Goal: Task Accomplishment & Management: Use online tool/utility

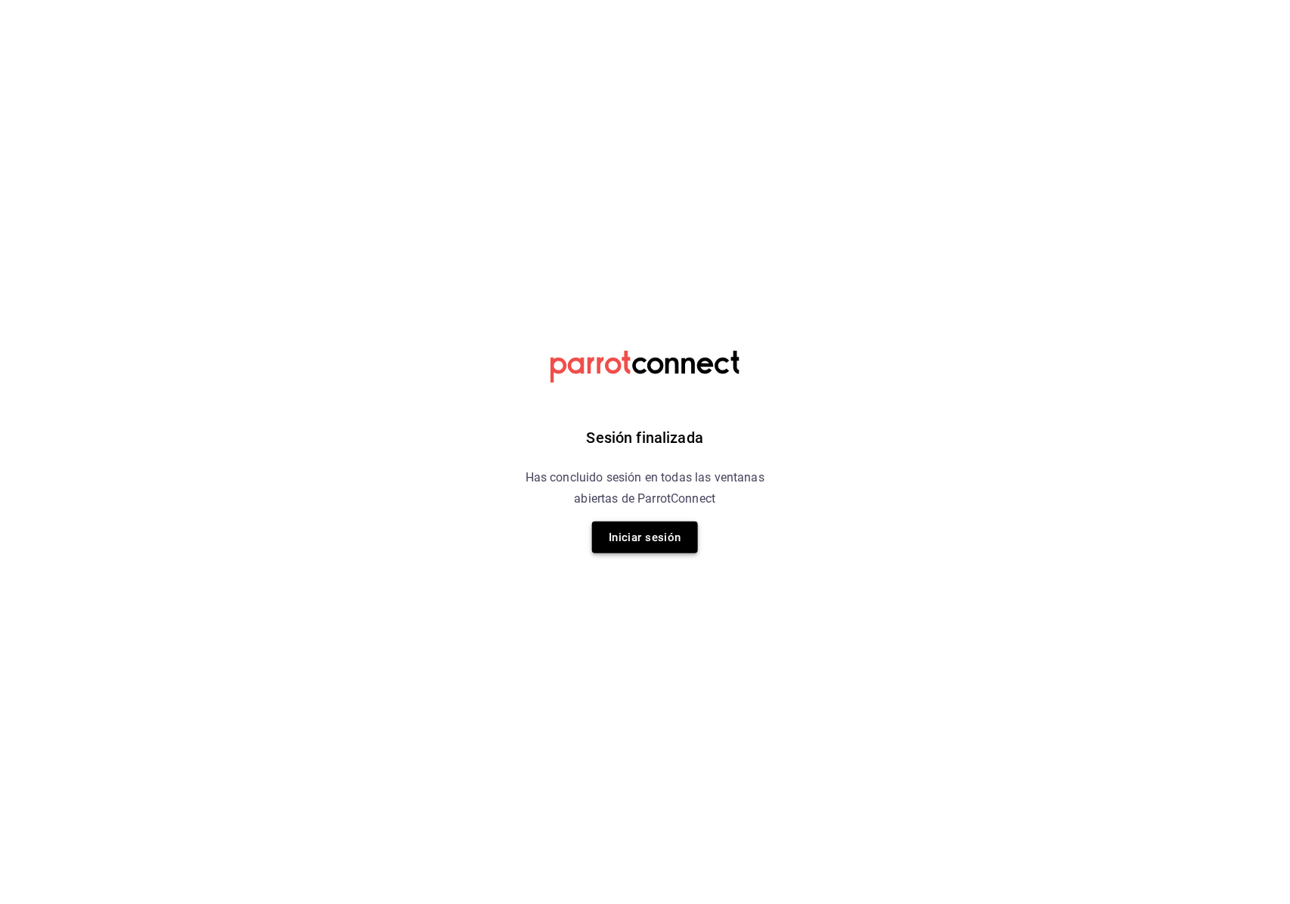
click at [680, 538] on button "Iniciar sesión" at bounding box center [645, 538] width 106 height 32
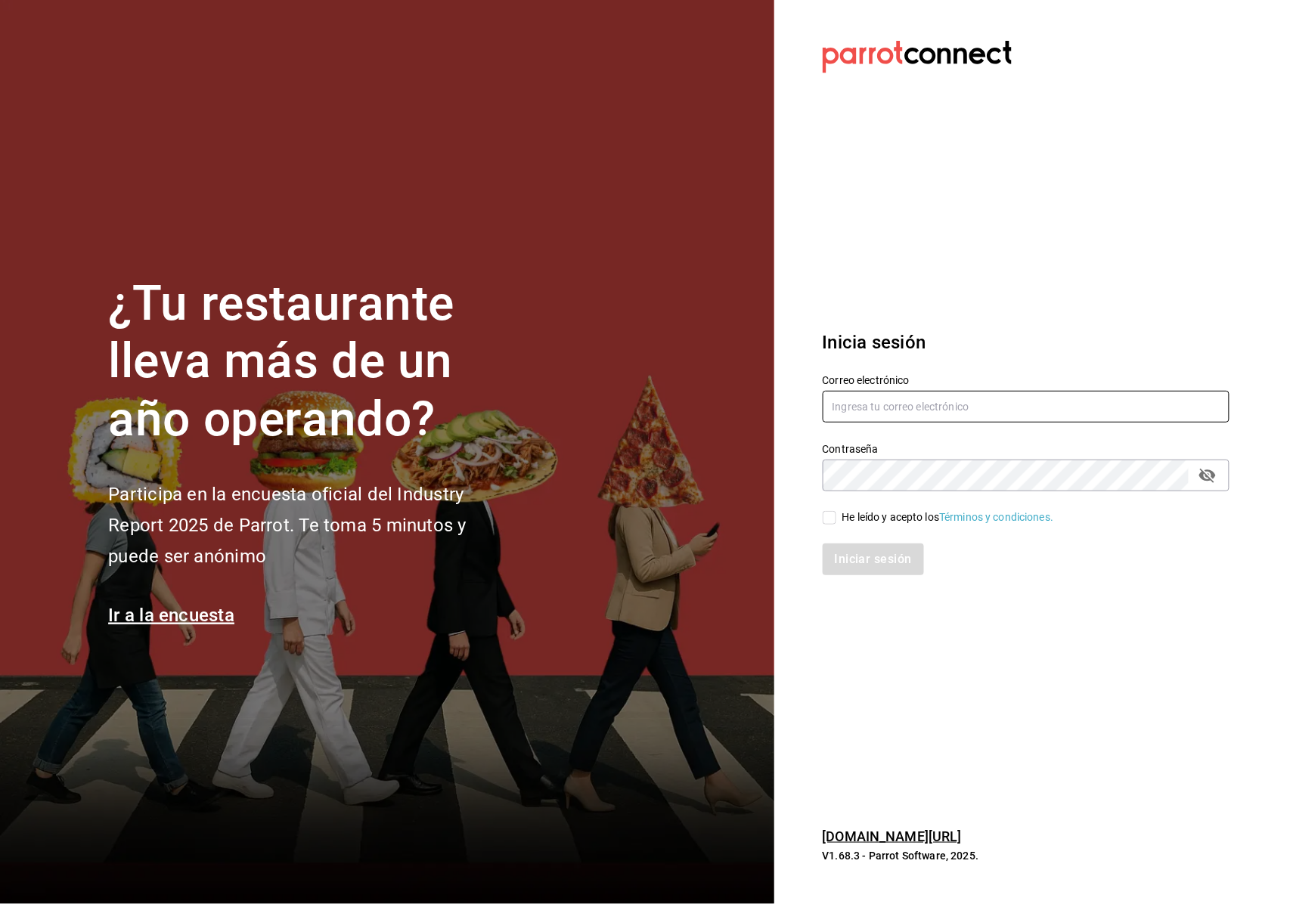
click at [889, 415] on input "text" at bounding box center [1025, 407] width 407 height 32
type input "M"
type input "[EMAIL_ADDRESS][DOMAIN_NAME]"
click at [832, 530] on div "Iniciar sesión" at bounding box center [1016, 550] width 425 height 50
click at [820, 496] on div "He leído y acepto los Términos y condiciones." at bounding box center [1016, 508] width 425 height 35
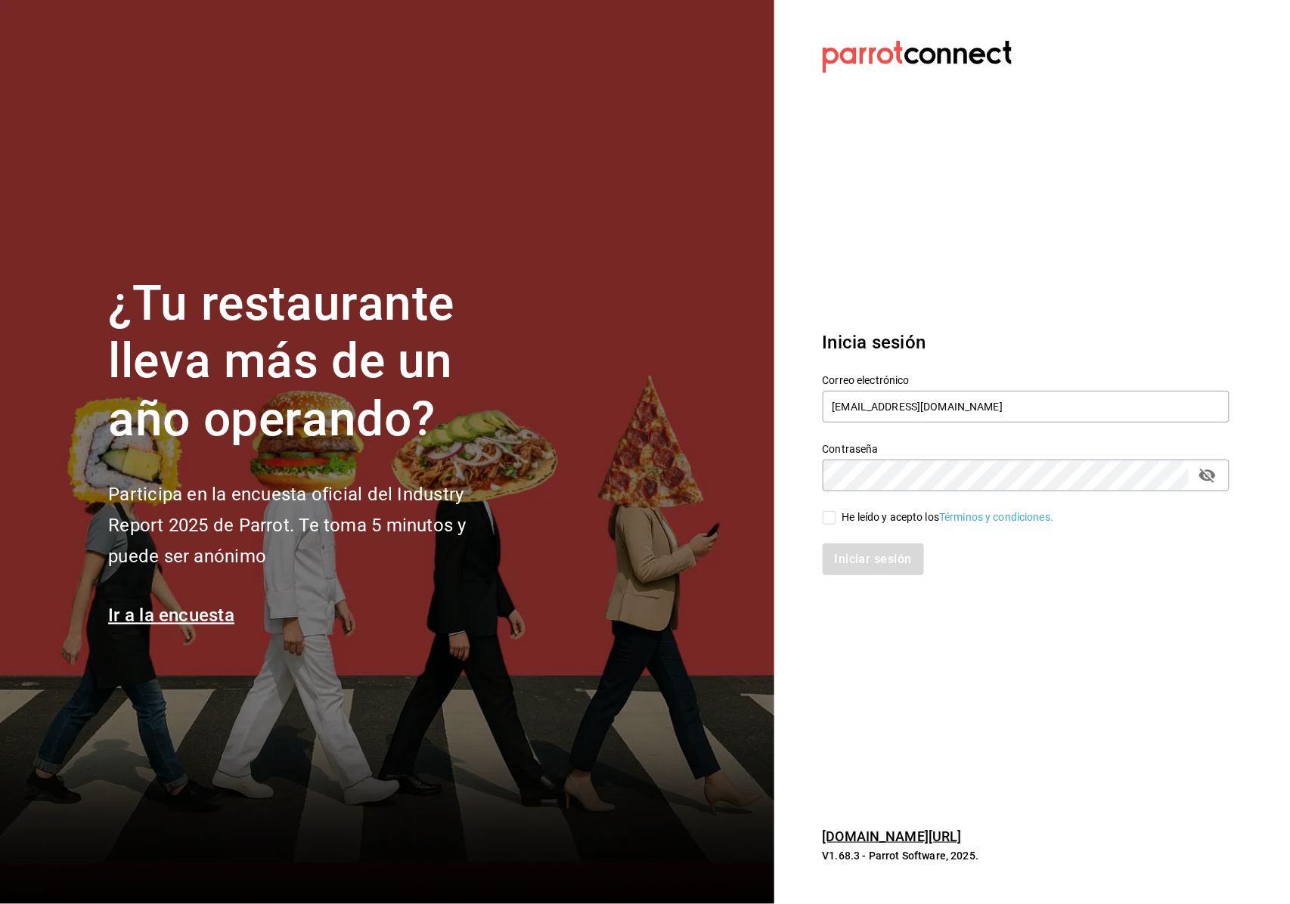
click at [815, 532] on div "Iniciar sesión" at bounding box center [1016, 550] width 425 height 50
click at [821, 520] on div "He leído y acepto los Términos y condiciones." at bounding box center [1016, 508] width 425 height 35
click at [827, 523] on input "He leído y acepto los Términos y condiciones." at bounding box center [829, 518] width 14 height 14
checkbox input "true"
click at [847, 554] on button "Iniciar sesión" at bounding box center [873, 559] width 103 height 32
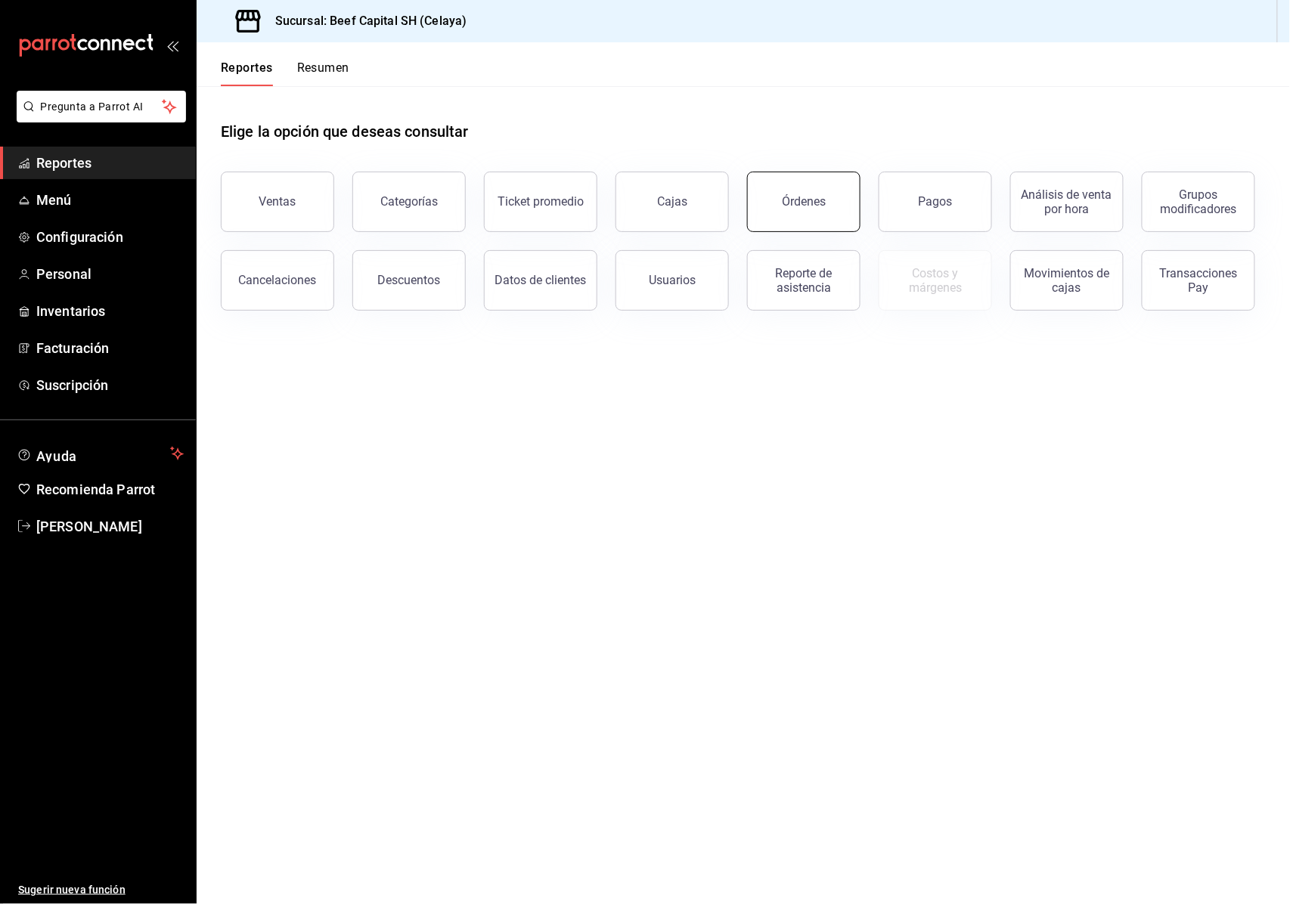
click at [827, 200] on button "Órdenes" at bounding box center [803, 202] width 113 height 60
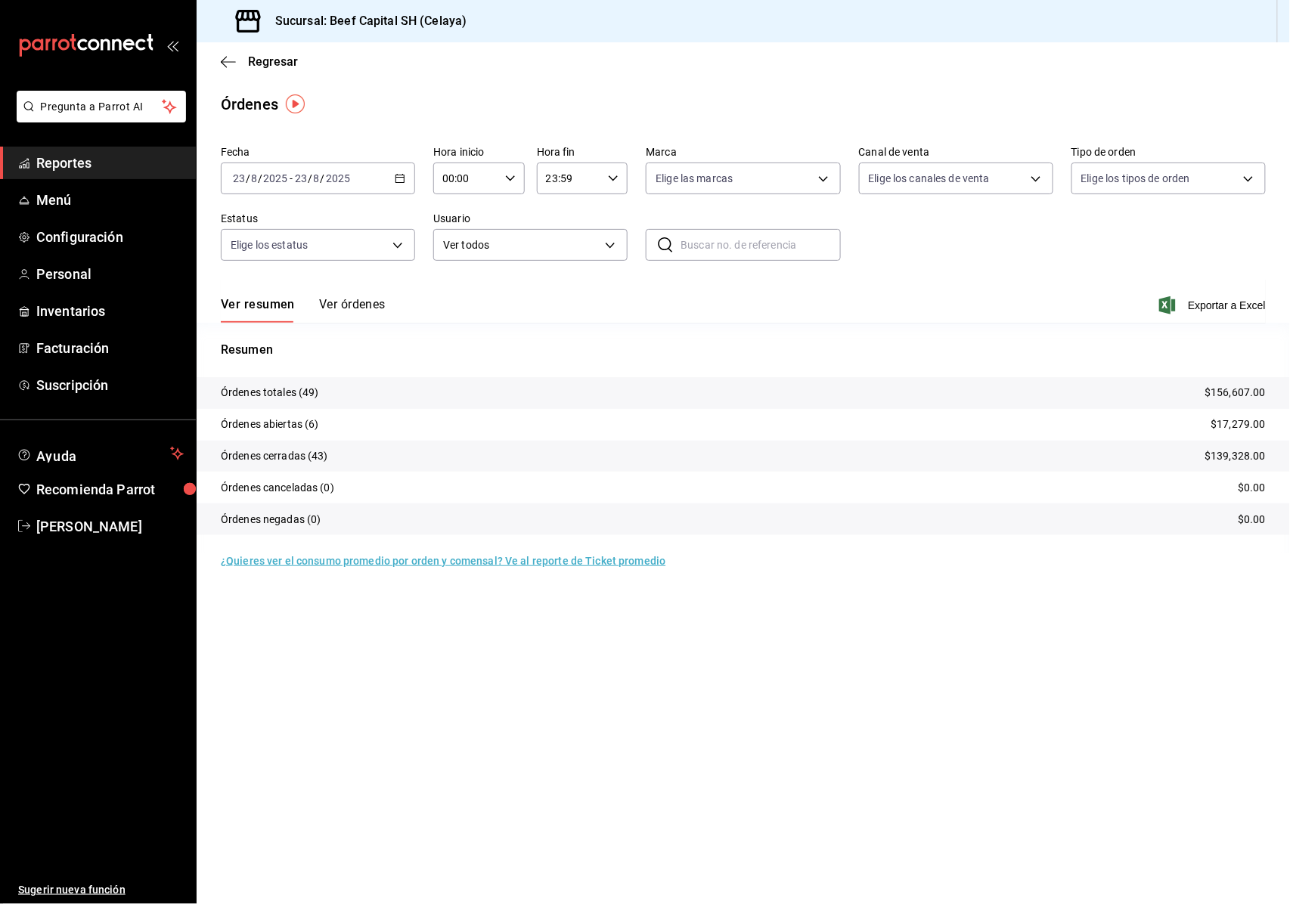
click at [243, 89] on main "Regresar Órdenes Fecha [DATE] [DATE] - [DATE] [DATE] Hora inicio 00:00 Hora ini…" at bounding box center [743, 473] width 1093 height 862
click at [79, 161] on span "Reportes" at bounding box center [109, 163] width 147 height 20
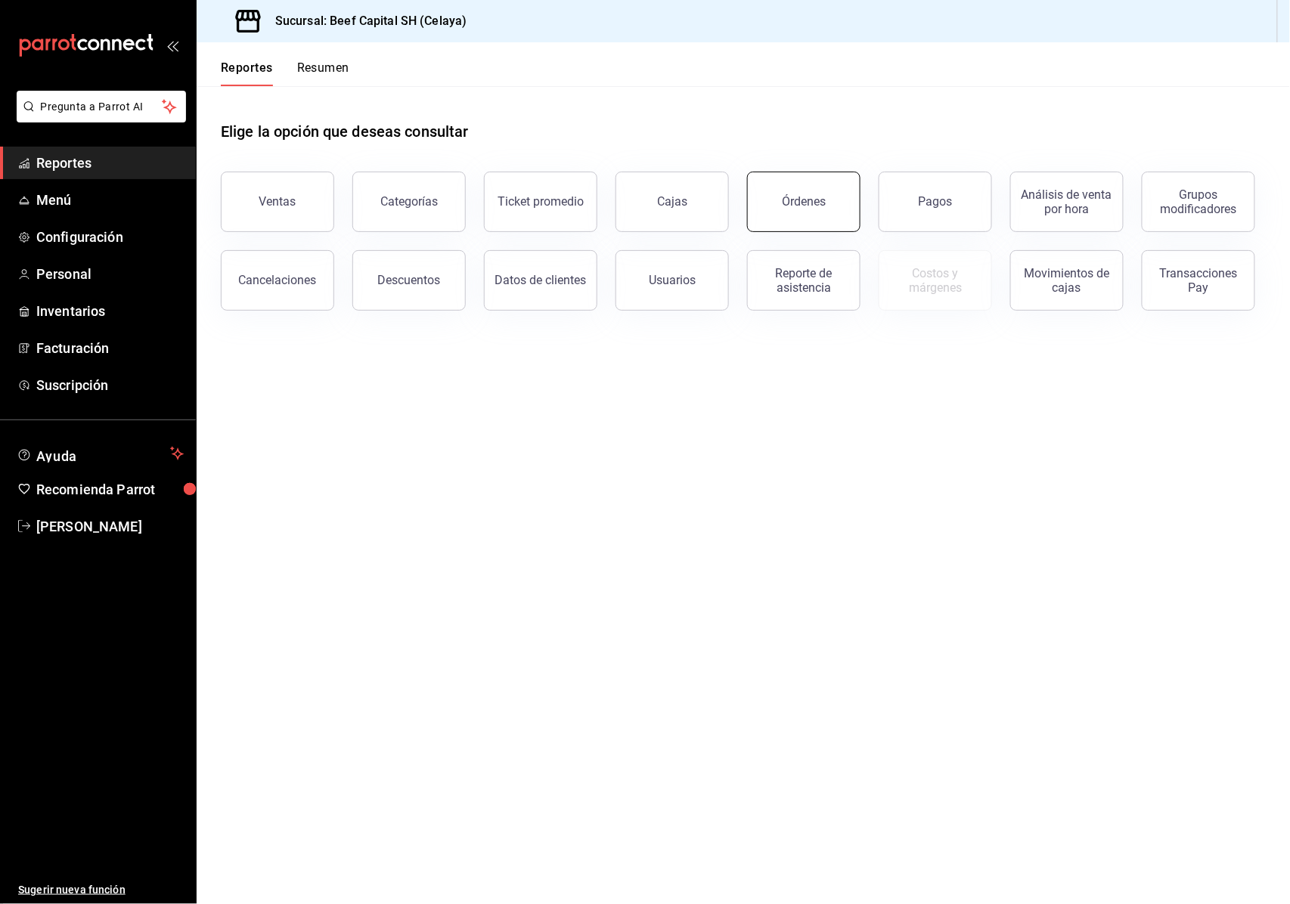
click at [800, 194] on button "Órdenes" at bounding box center [803, 202] width 113 height 60
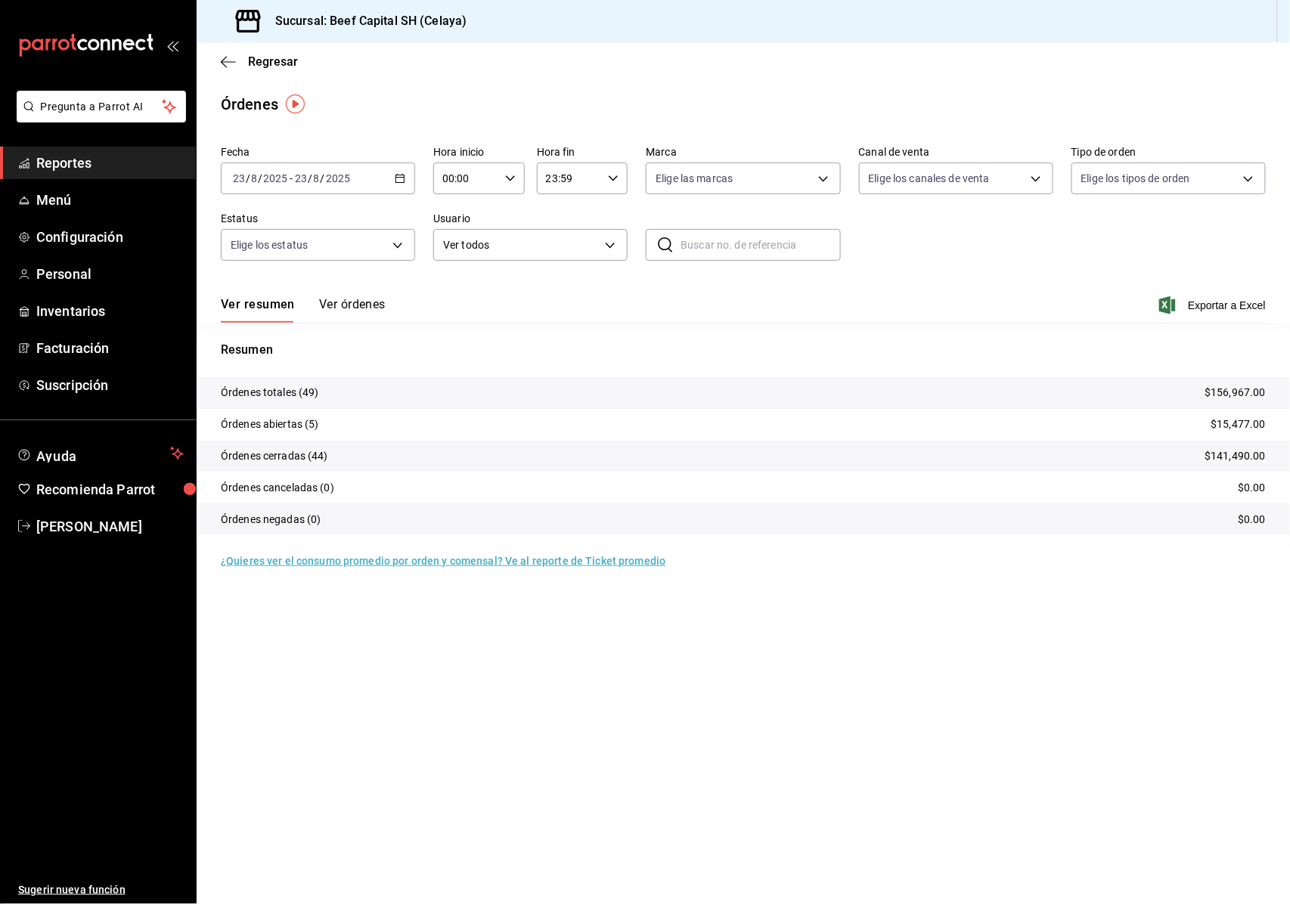
click at [939, 832] on main "Regresar Órdenes Fecha [DATE] [DATE] - [DATE] [DATE] Hora inicio 00:00 Hora ini…" at bounding box center [743, 473] width 1093 height 862
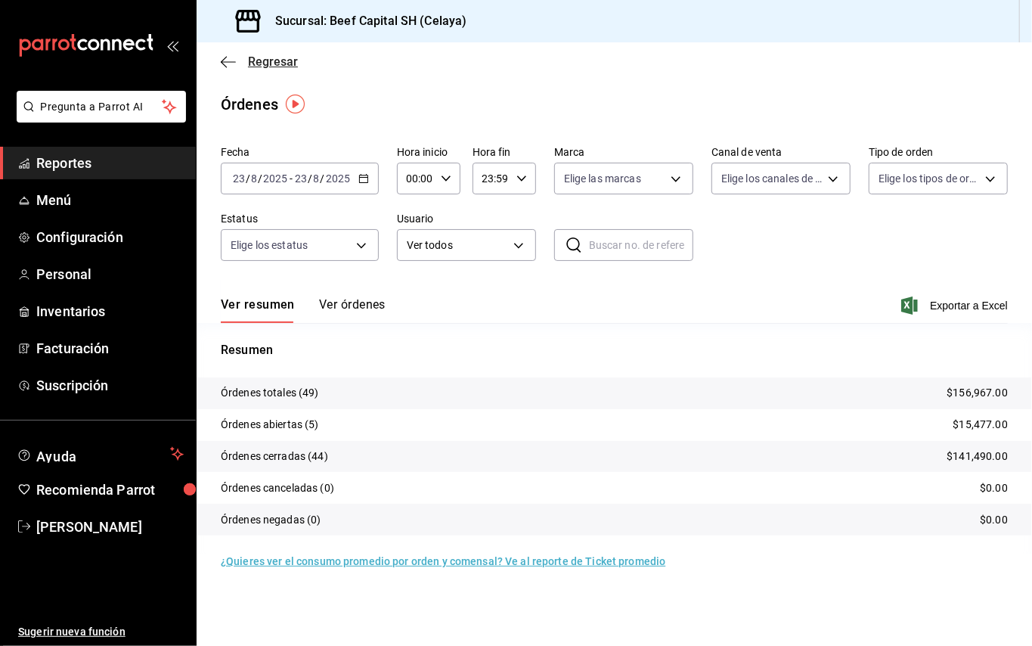
click at [231, 60] on icon "button" at bounding box center [228, 62] width 15 height 14
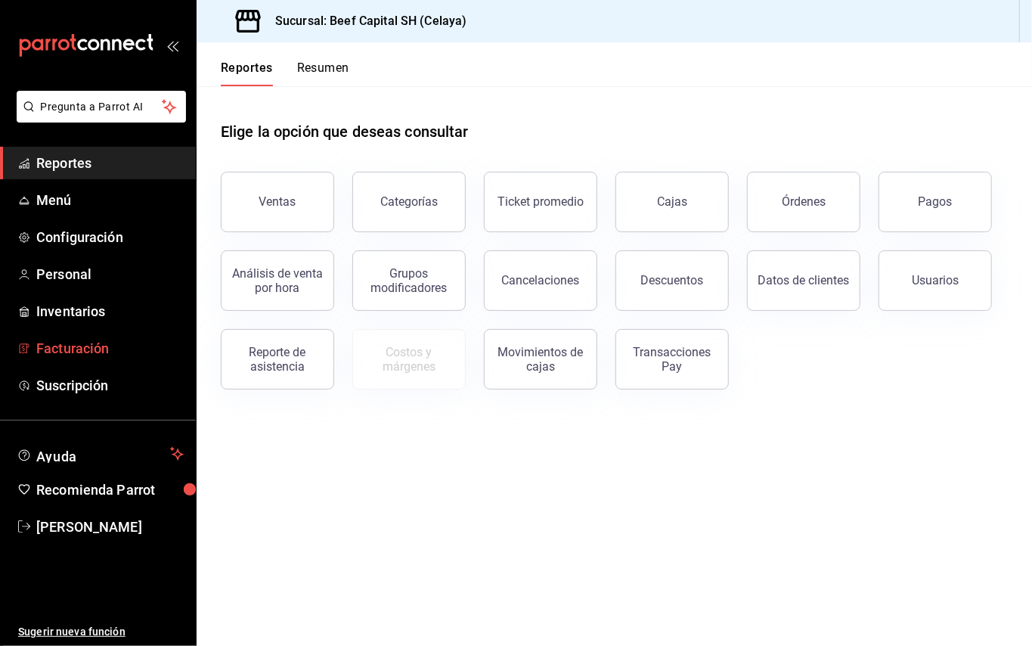
click at [86, 349] on span "Facturación" at bounding box center [109, 348] width 147 height 20
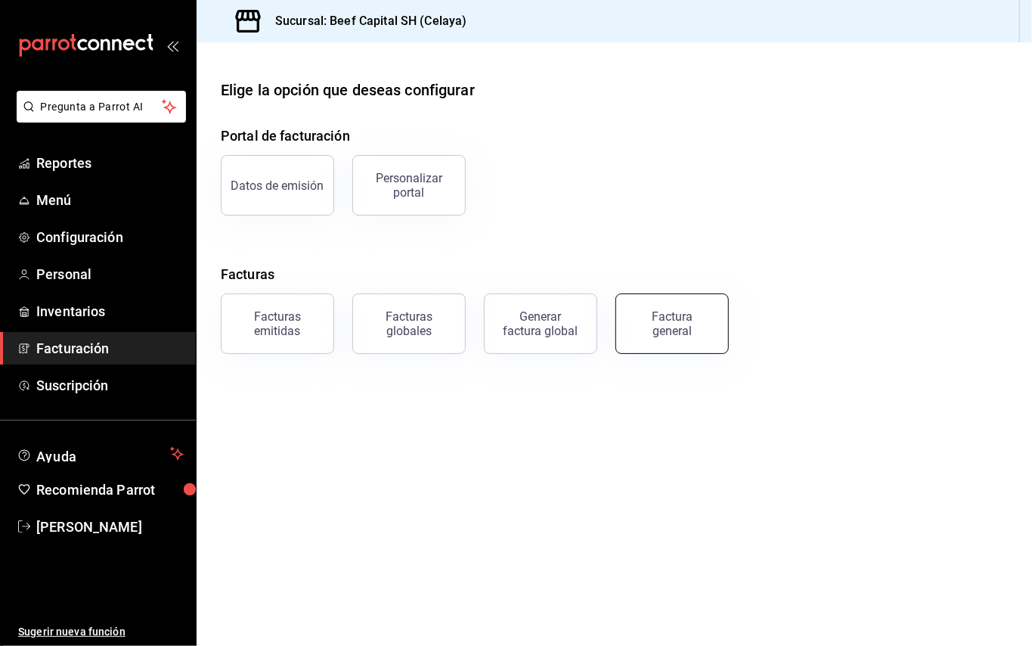
click at [665, 308] on button "Factura general" at bounding box center [671, 323] width 113 height 60
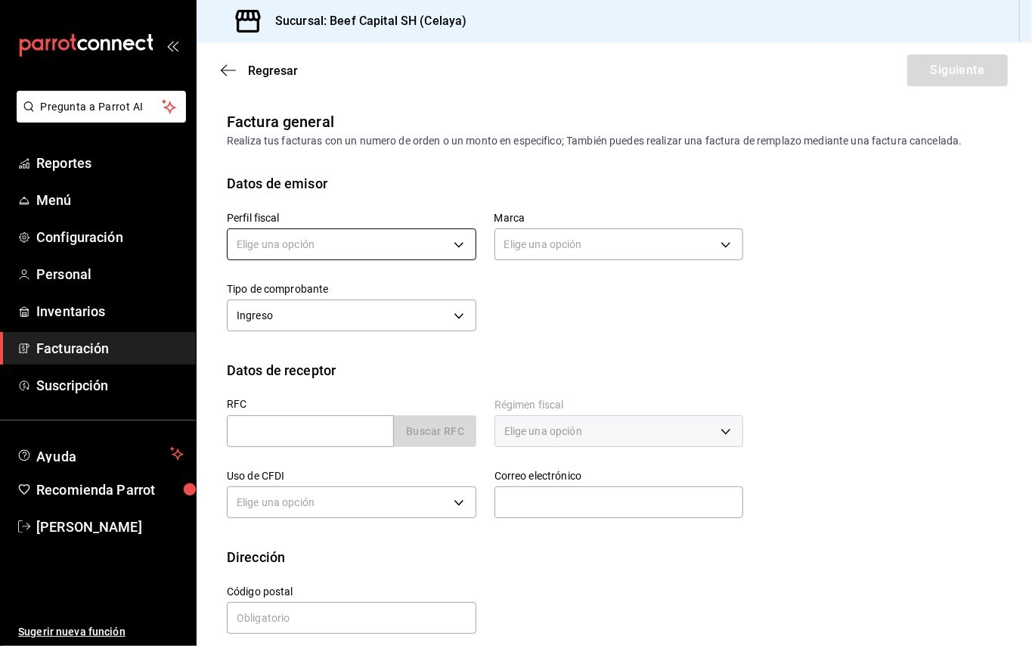
click at [457, 234] on body "Pregunta a Parrot AI Reportes Menú Configuración Personal Inventarios Facturaci…" at bounding box center [516, 323] width 1032 height 646
click at [382, 319] on li "3 DE SEIS" at bounding box center [349, 321] width 243 height 28
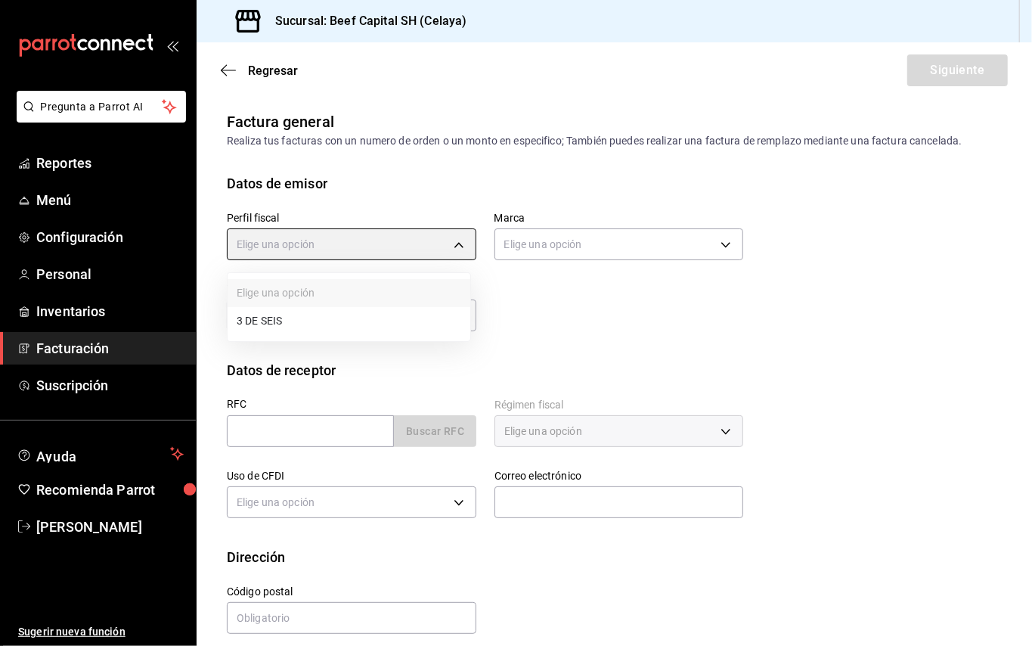
type input "6daeb321-97cf-4052-8288-c01cdf1e5db9"
type input "e3bbe20f-edfc-40c7-bd32-db162cca2159"
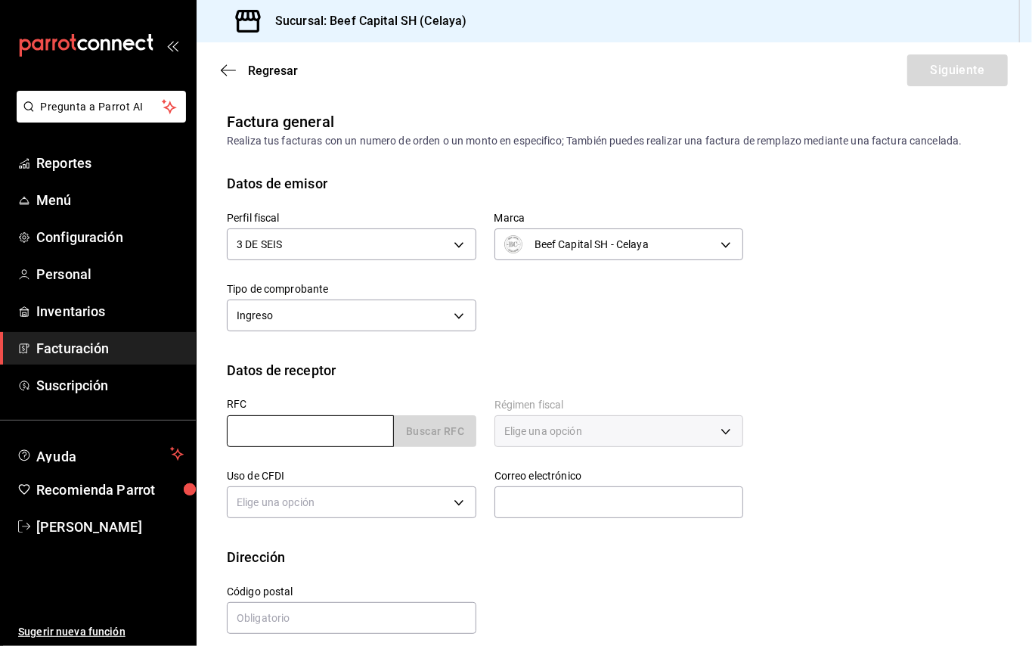
paste input "PEC1411282LA"
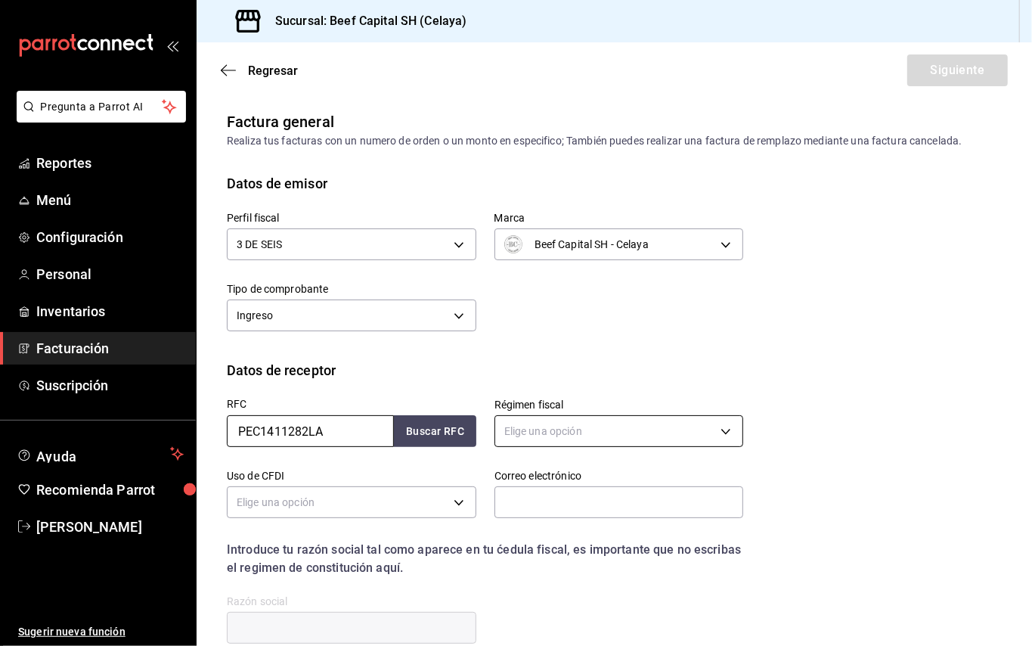
type input "PEC1411282LA"
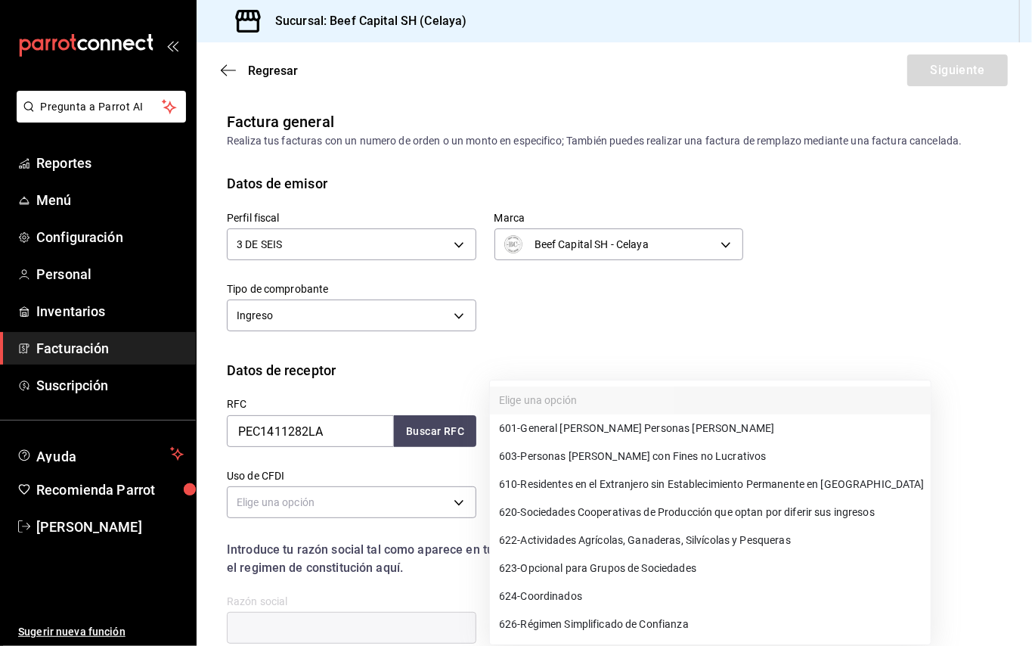
click at [524, 426] on body "Pregunta a Parrot AI Reportes Menú Configuración Personal Inventarios Facturaci…" at bounding box center [516, 323] width 1032 height 646
click at [546, 593] on span "624 - Coordinados" at bounding box center [540, 596] width 83 height 16
type input "624"
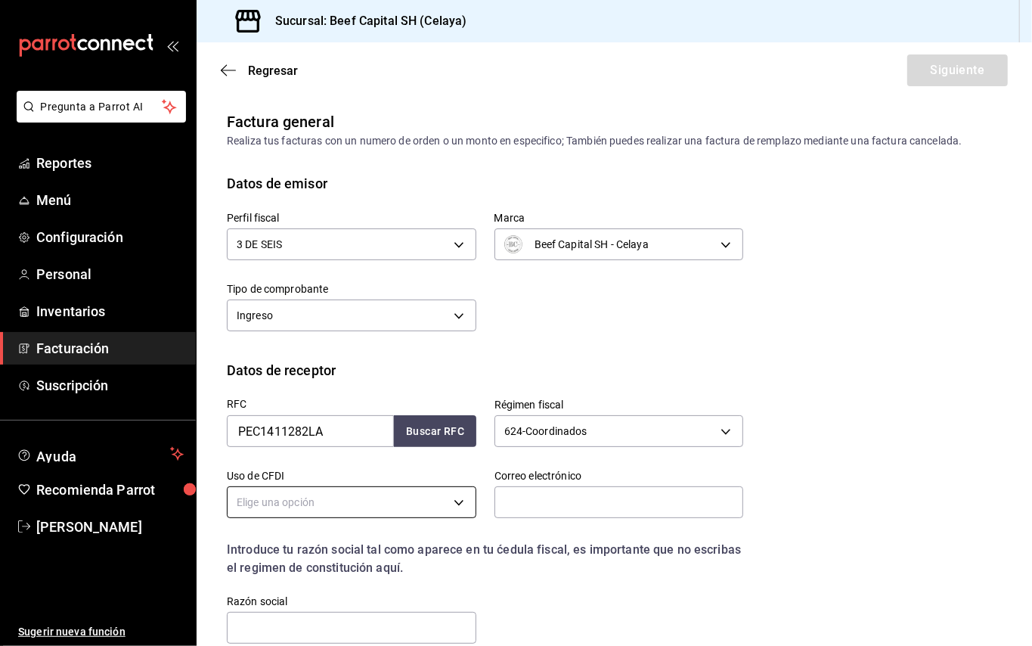
click at [260, 500] on body "Pregunta a Parrot AI Reportes Menú Configuración Personal Inventarios Facturaci…" at bounding box center [516, 323] width 1032 height 646
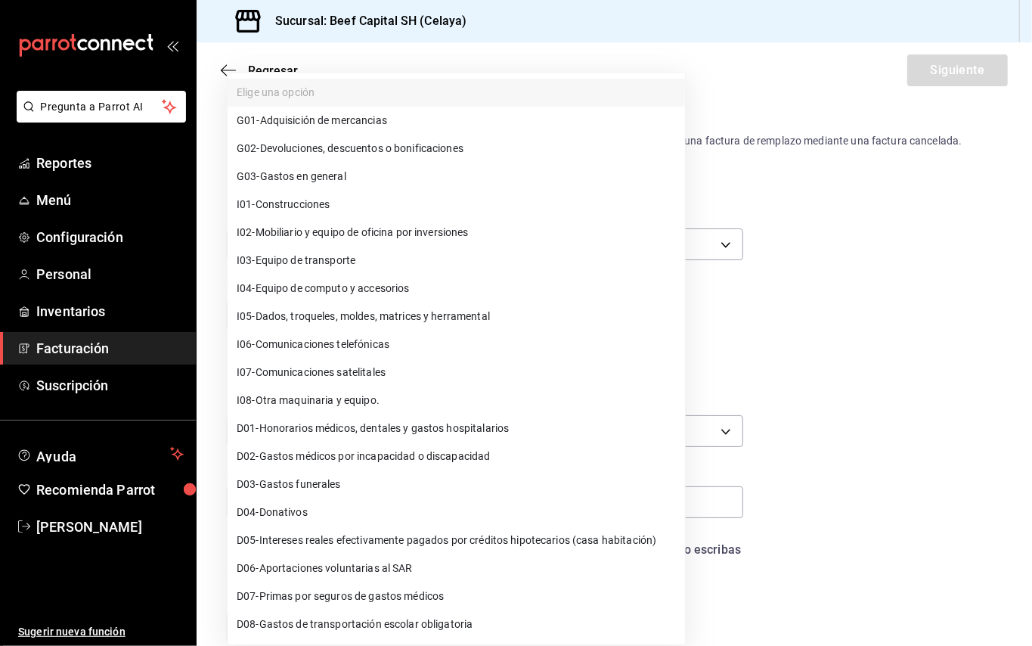
click at [291, 171] on span "G03 - Gastos en general" at bounding box center [292, 177] width 110 height 16
type input "G03"
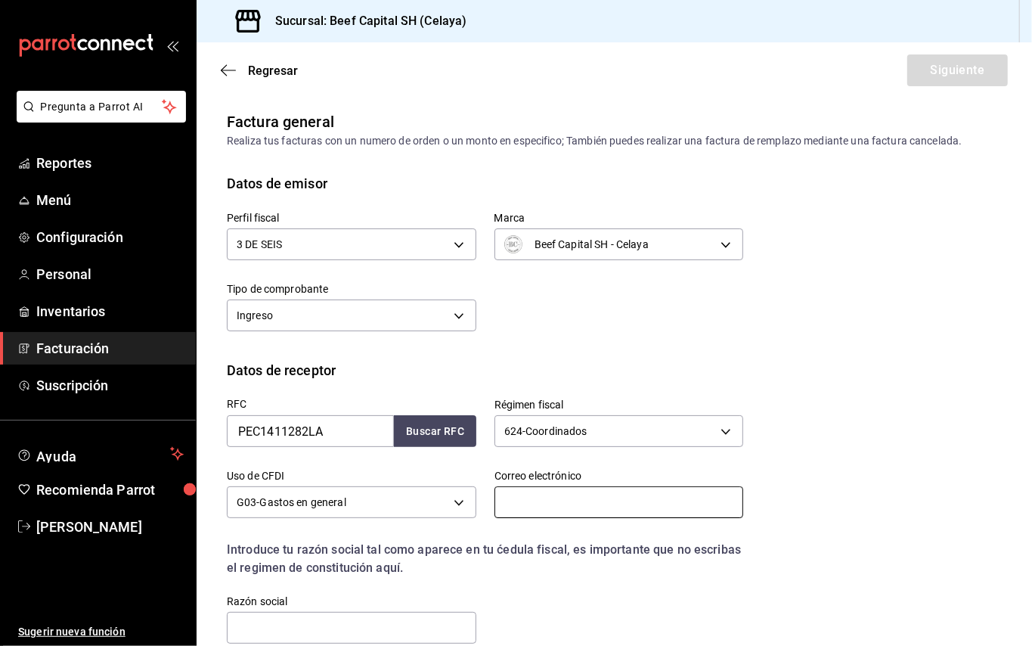
click at [516, 499] on input "text" at bounding box center [618, 502] width 249 height 32
paste input "OPERADORA DE SERVICIOS PAQUETEXPRESS"
click at [237, 621] on input "OPERADORA DE SERVICIOS PAQUETEXPRESS" at bounding box center [351, 628] width 249 height 32
type input "OPERADORA DE SERVICIOS PAQUETEXPRESS"
click at [525, 506] on input "text" at bounding box center [618, 502] width 249 height 32
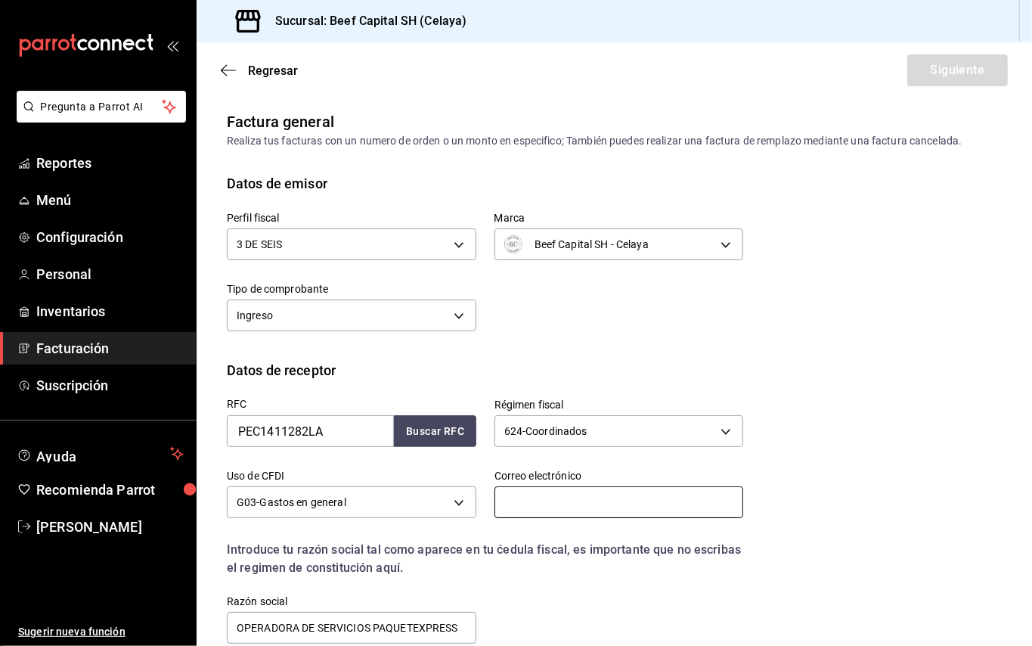
paste input "<[EMAIL_ADDRESS][DOMAIN_NAME]>"
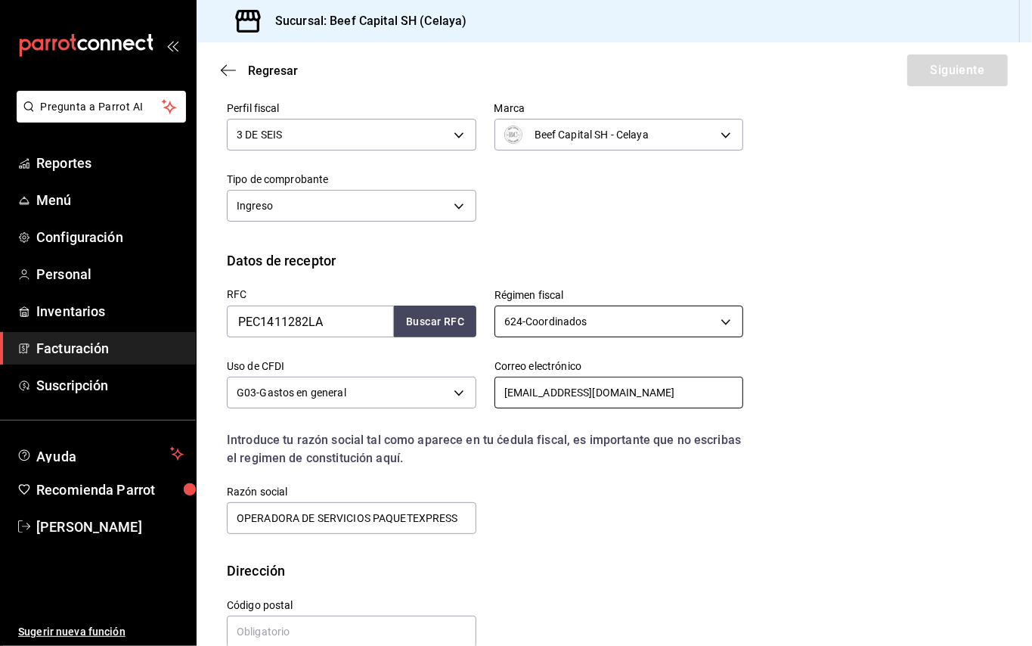
scroll to position [137, 0]
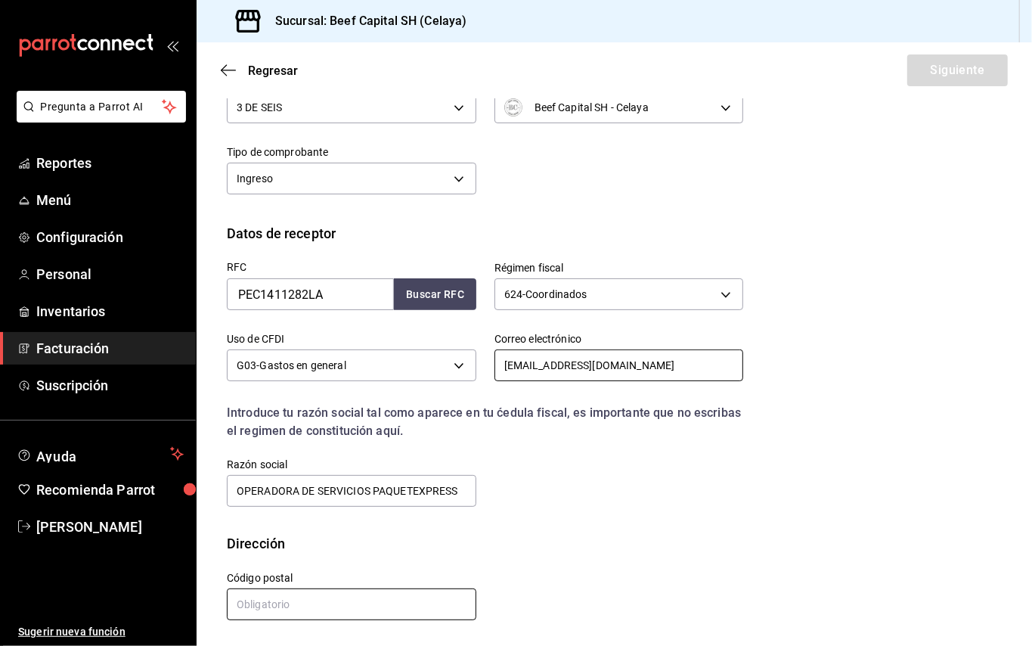
type input "[EMAIL_ADDRESS][DOMAIN_NAME]"
click at [419, 603] on input "text" at bounding box center [351, 604] width 249 height 32
click at [305, 602] on input "text" at bounding box center [351, 604] width 249 height 32
type input "82018"
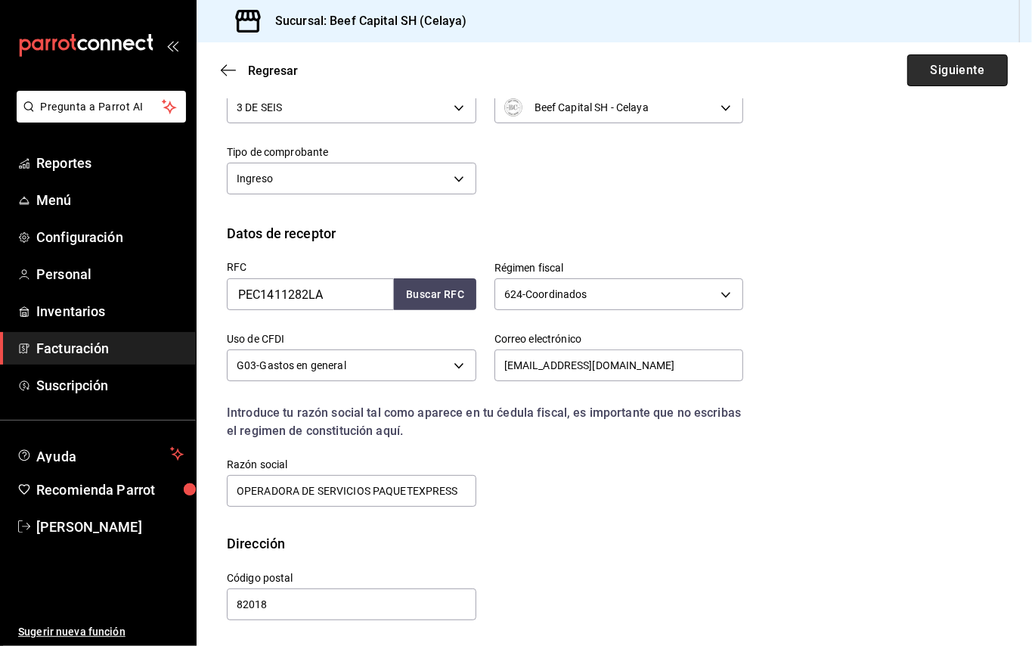
click at [928, 67] on button "Siguiente" at bounding box center [957, 70] width 101 height 32
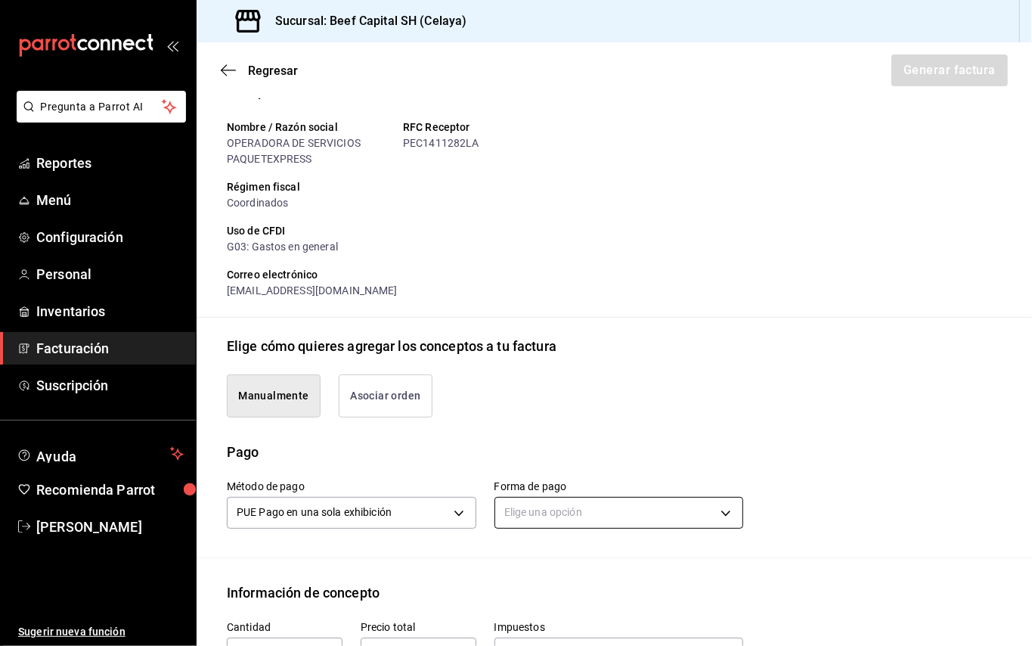
click at [714, 511] on body "Pregunta a Parrot AI Reportes Menú Configuración Personal Inventarios Facturaci…" at bounding box center [516, 323] width 1032 height 646
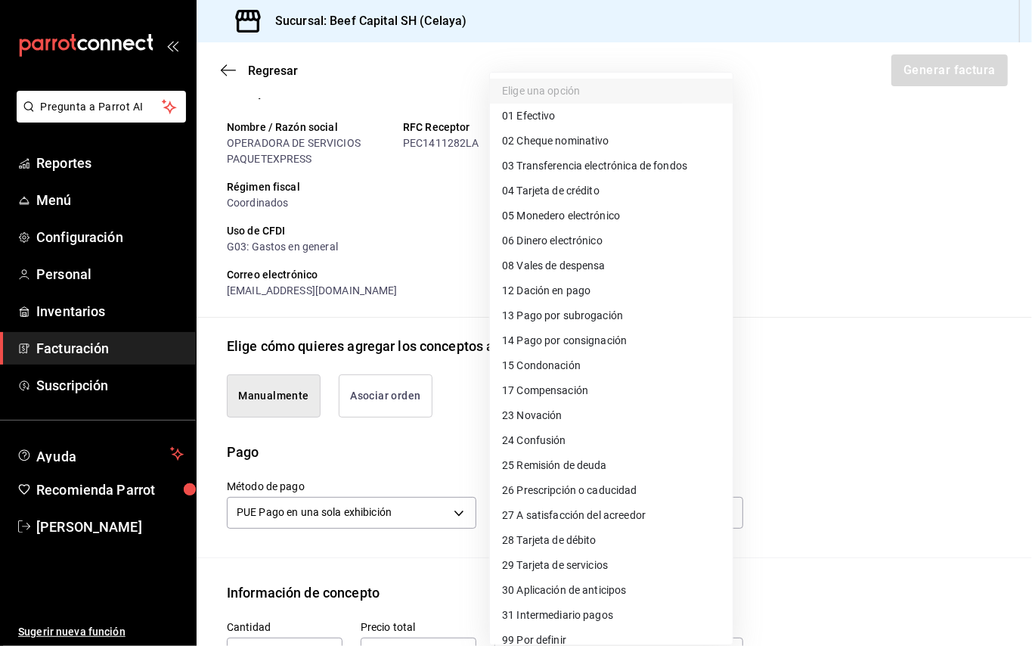
click at [578, 528] on li "28 Tarjeta de débito" at bounding box center [611, 540] width 243 height 25
type input "28"
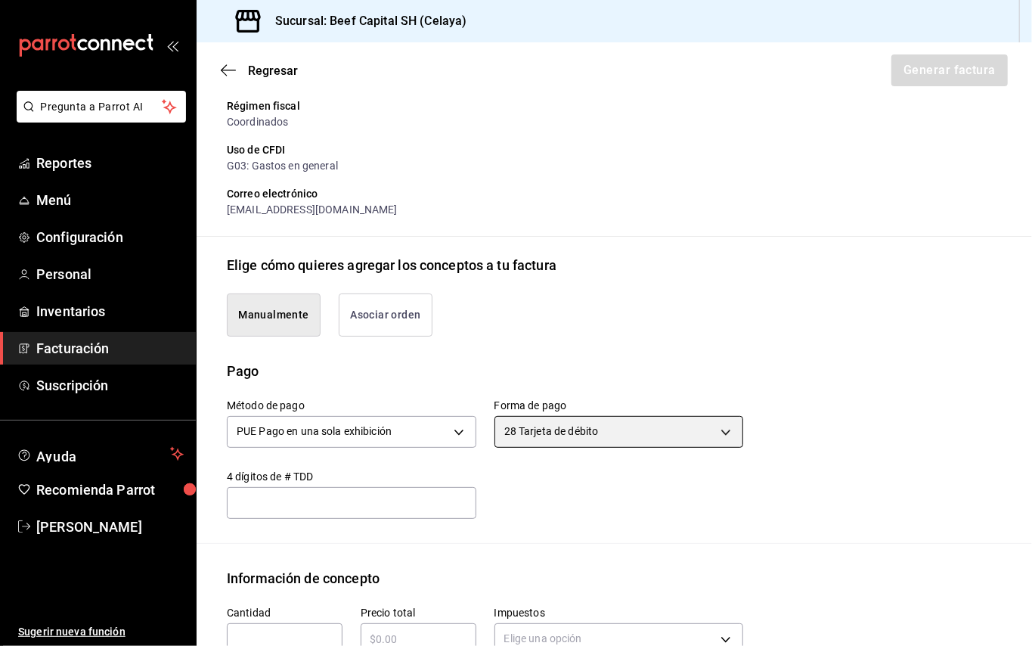
scroll to position [339, 0]
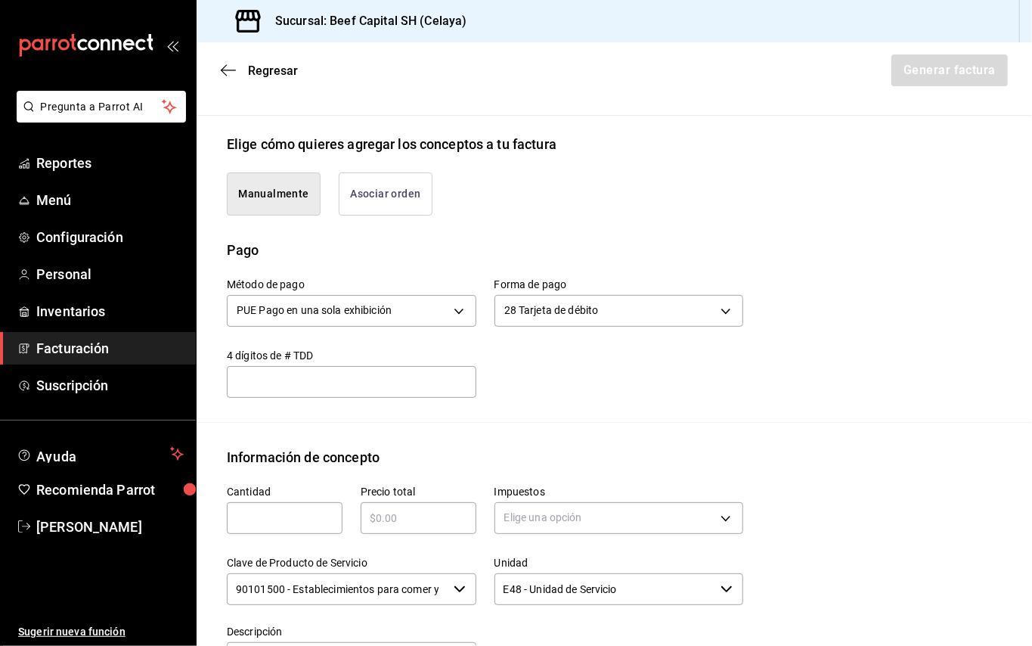
click at [279, 519] on input "text" at bounding box center [285, 518] width 116 height 18
type input "1"
click at [395, 512] on input "text" at bounding box center [419, 518] width 116 height 18
click at [426, 519] on input "$583" at bounding box center [419, 518] width 116 height 18
type input "$585"
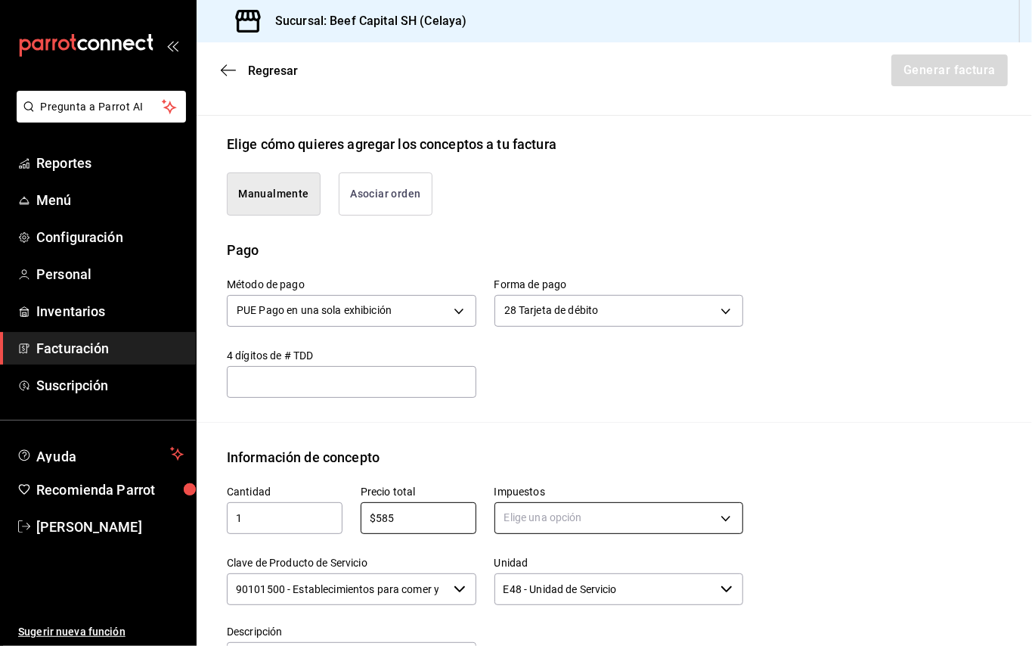
click at [714, 517] on body "Pregunta a Parrot AI Reportes Menú Configuración Personal Inventarios Facturaci…" at bounding box center [516, 323] width 1032 height 646
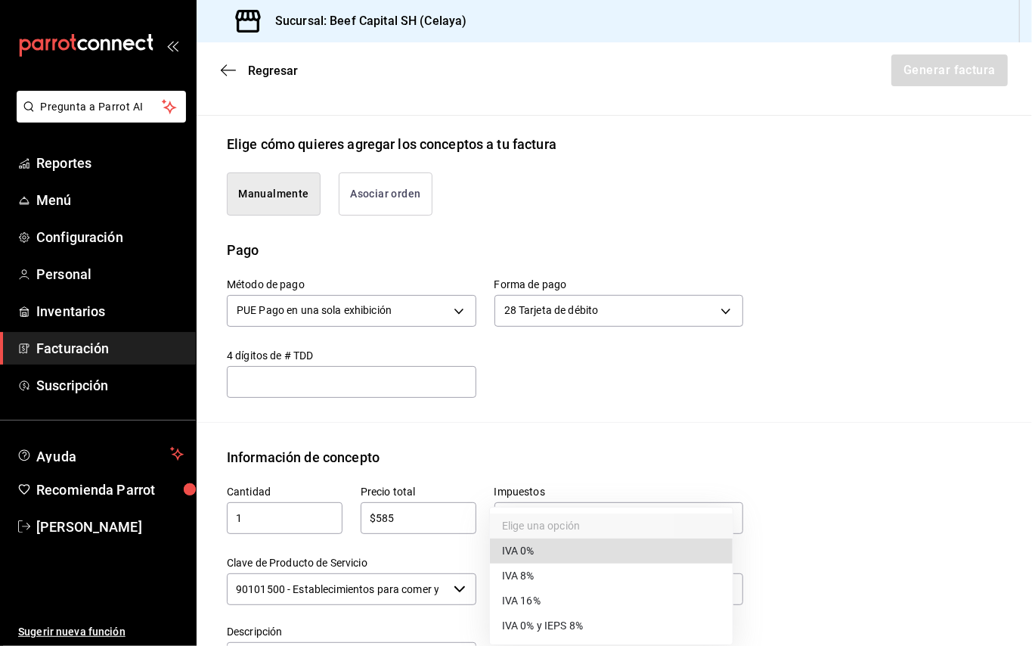
click at [543, 597] on li "IVA 16%" at bounding box center [611, 600] width 243 height 25
type input "IVA_16"
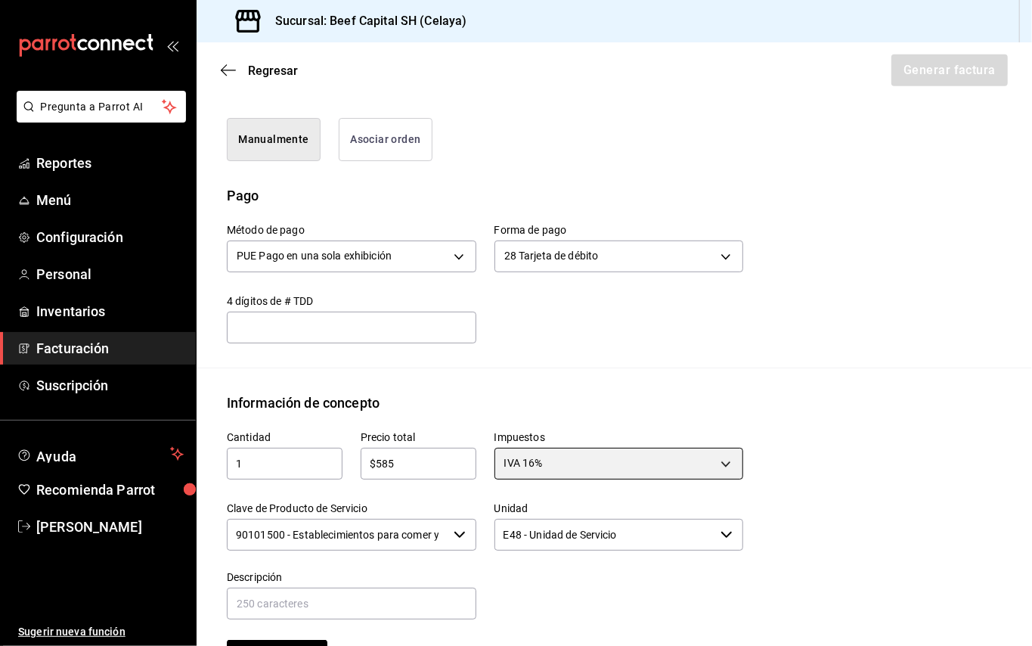
scroll to position [439, 0]
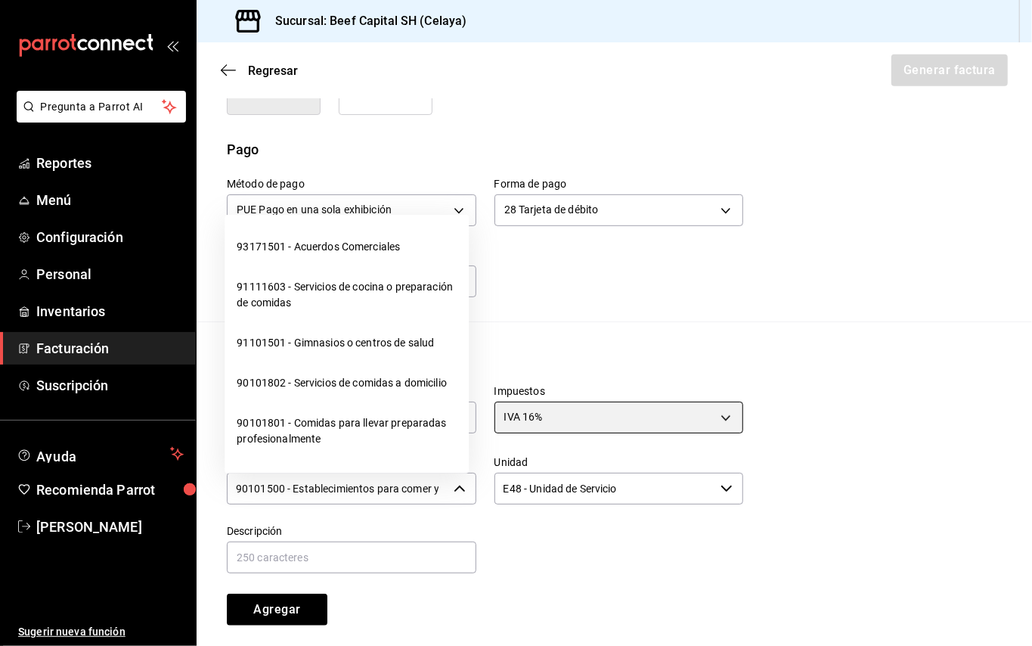
click at [460, 491] on div "90101500 - Establecimientos para comer y beber ​" at bounding box center [351, 488] width 249 height 32
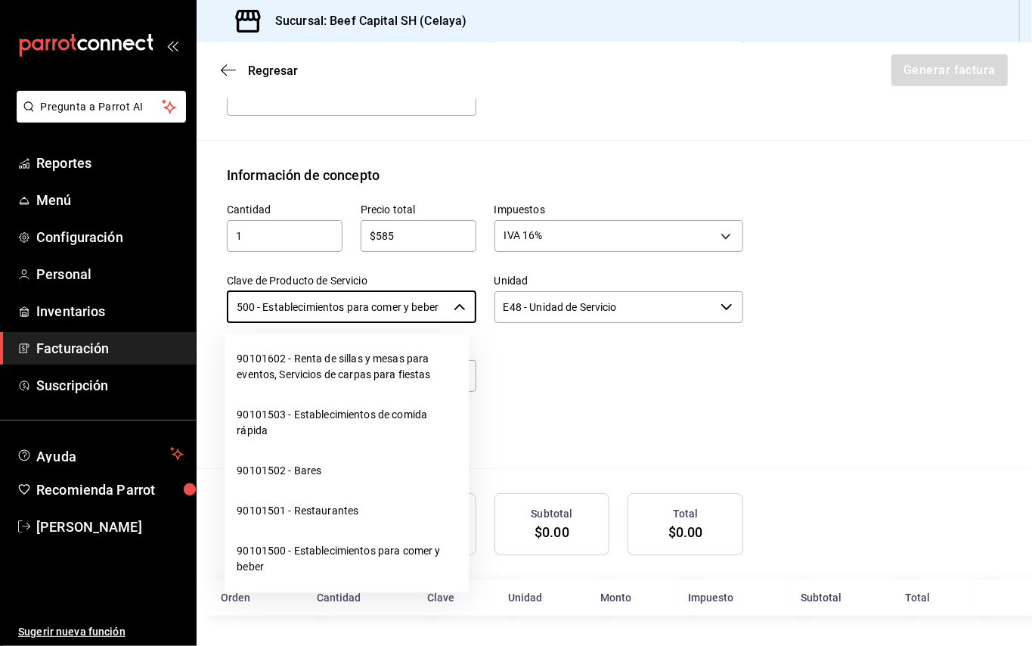
scroll to position [403, 0]
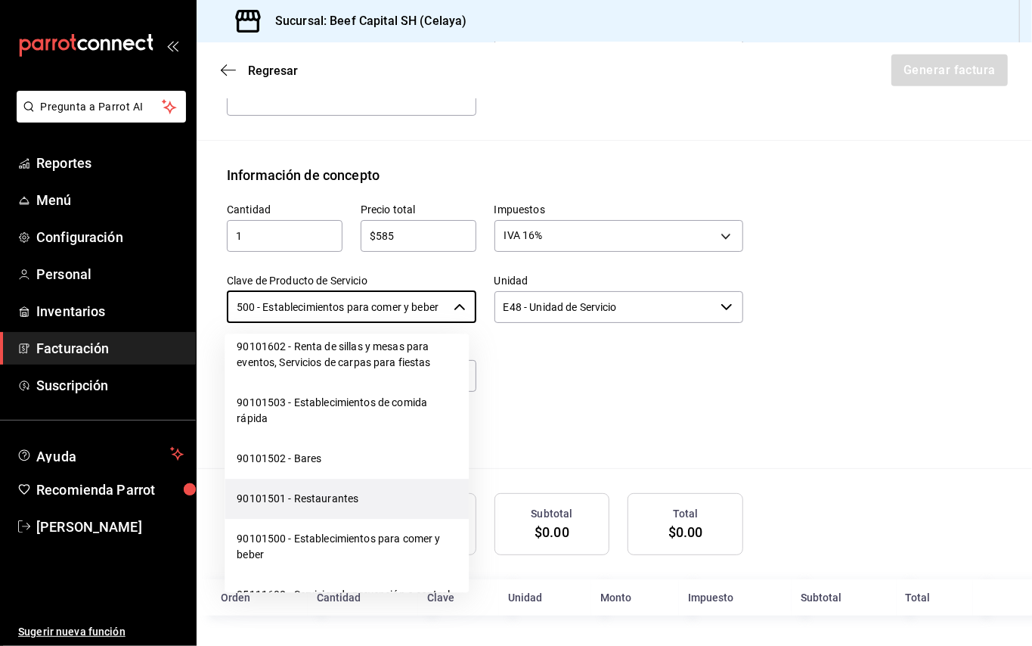
click at [313, 509] on li "90101501 - Restaurantes" at bounding box center [346, 498] width 244 height 40
type input "90101501 - Restaurantes"
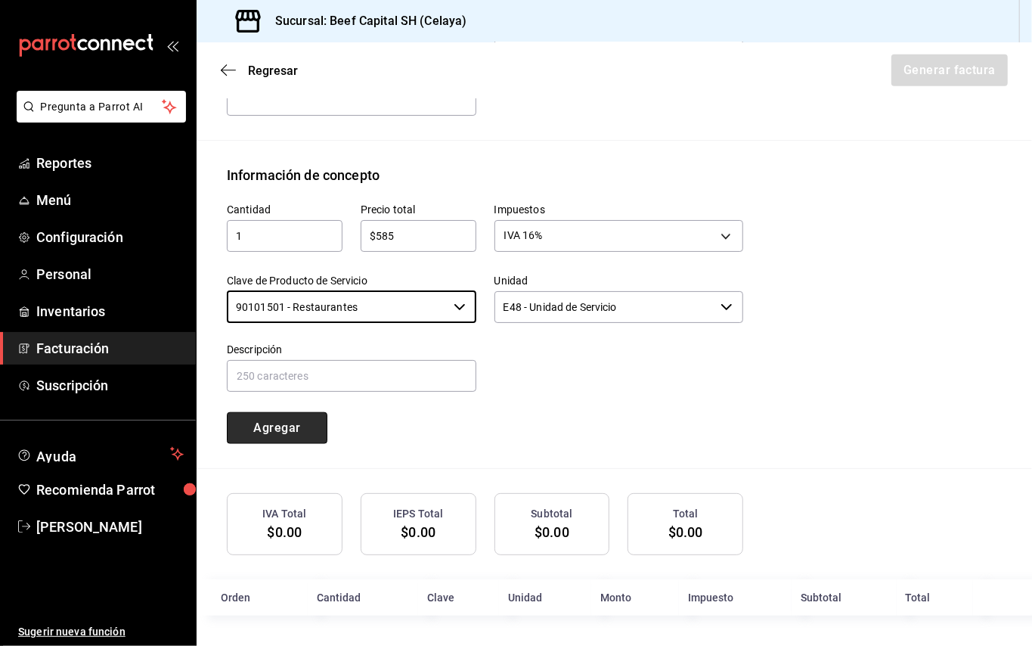
click at [275, 430] on button "Agregar" at bounding box center [277, 428] width 101 height 32
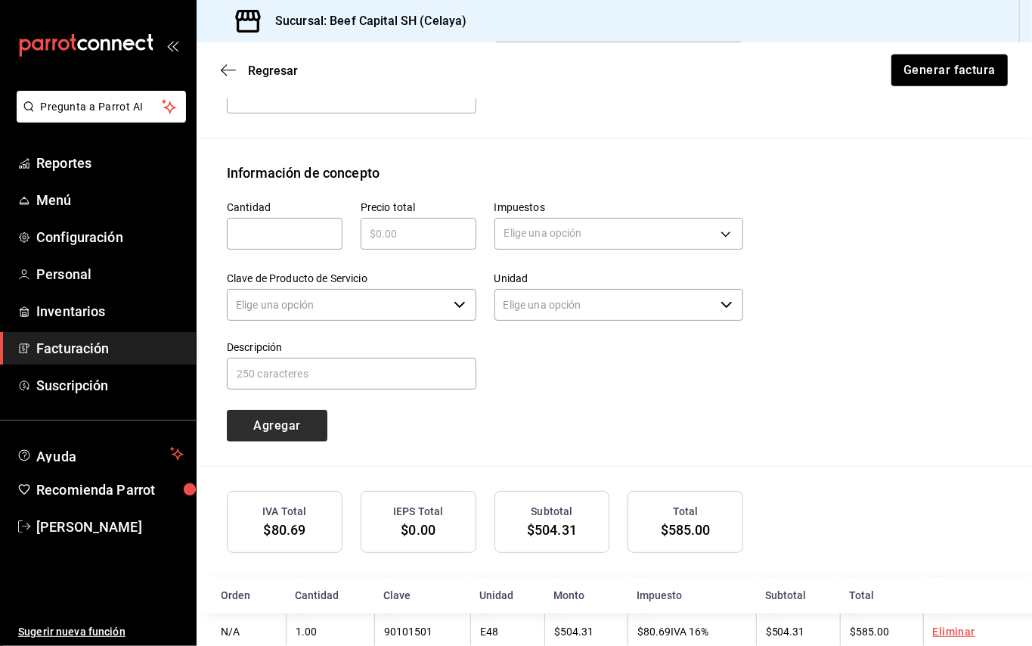
type input "90101500 - Establecimientos para comer y beber"
type input "E48 - Unidad de Servicio"
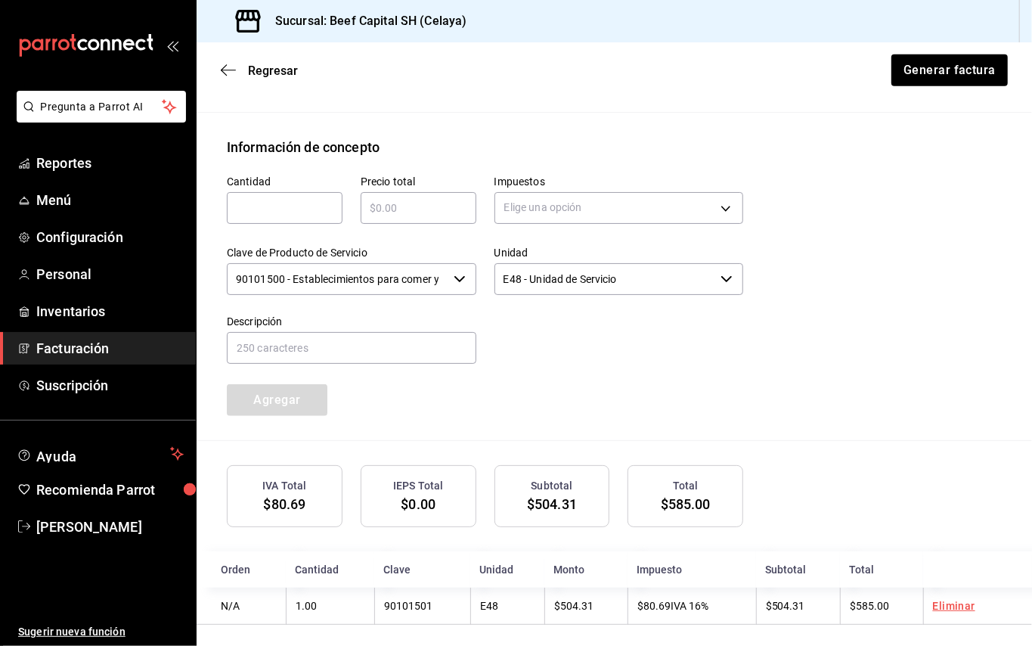
scroll to position [661, 0]
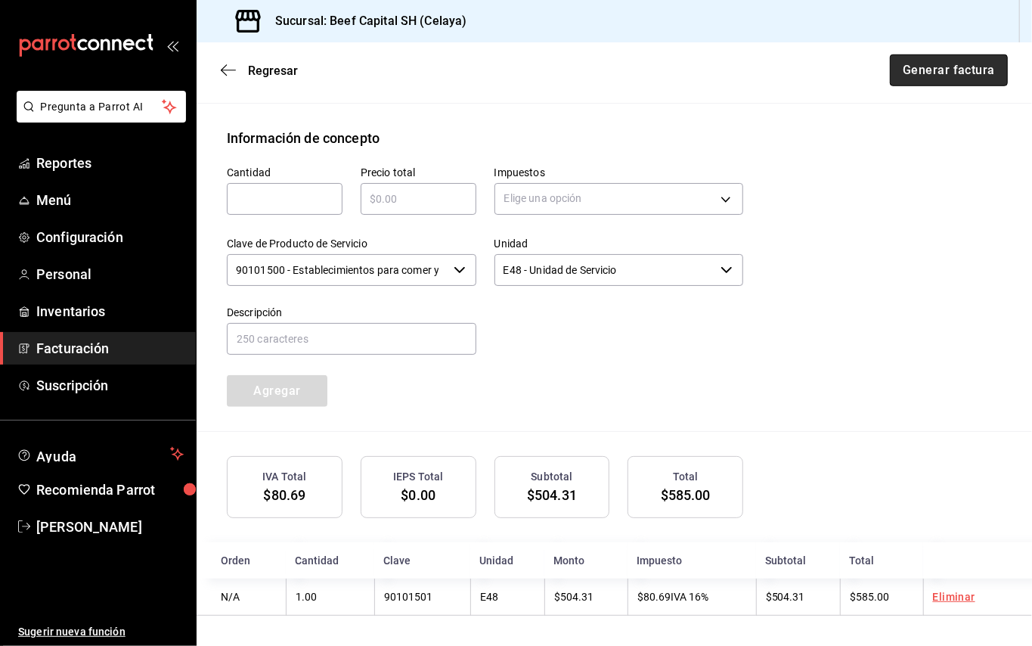
click at [899, 64] on button "Generar factura" at bounding box center [949, 70] width 118 height 32
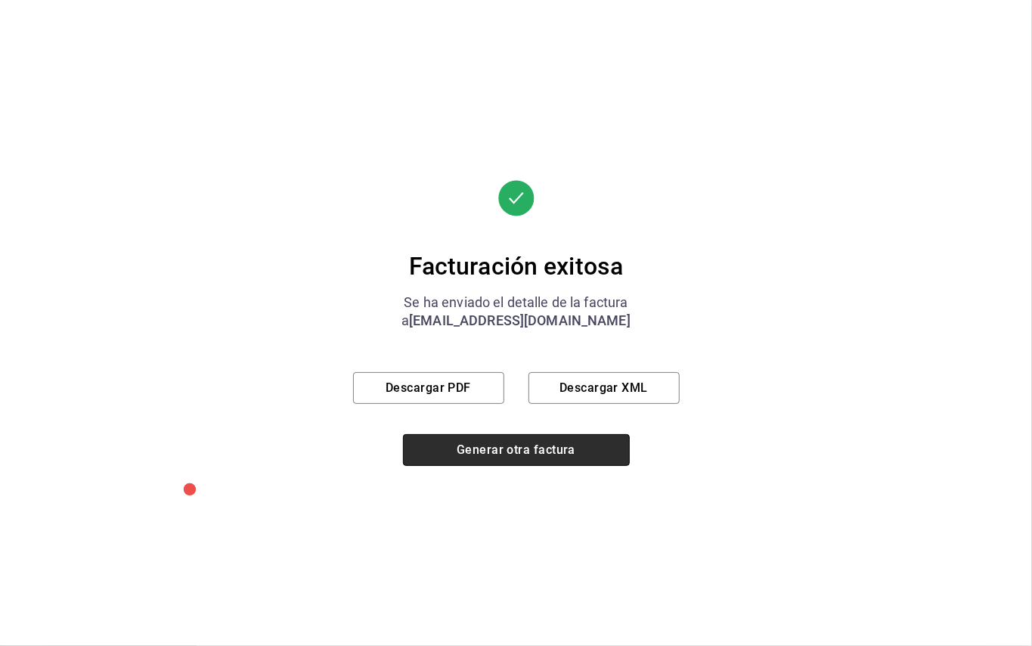
click at [503, 445] on button "Generar otra factura" at bounding box center [516, 450] width 227 height 32
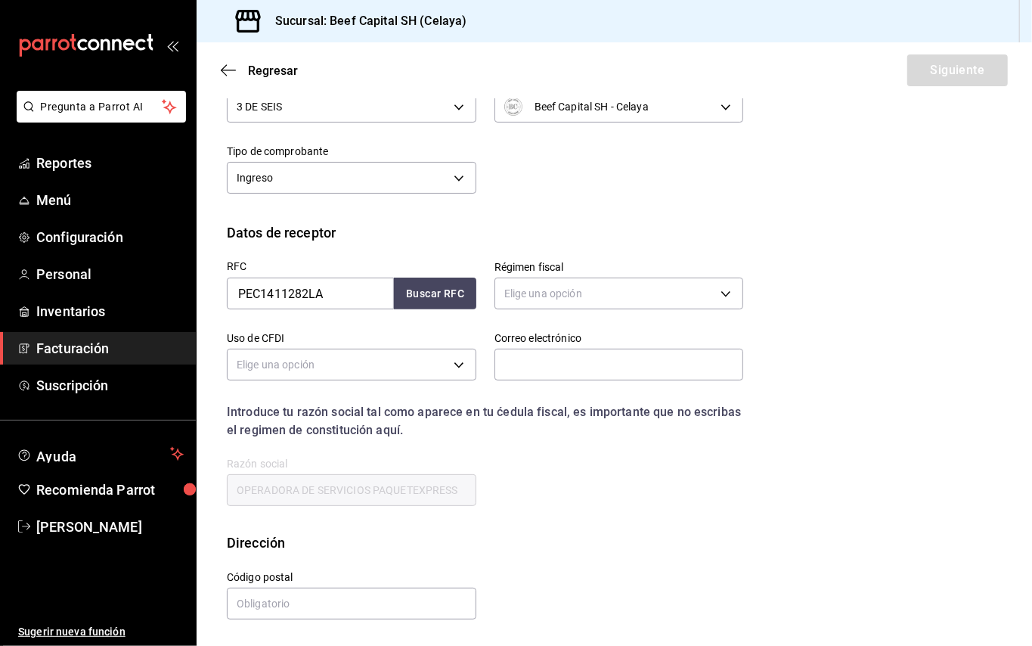
scroll to position [14, 0]
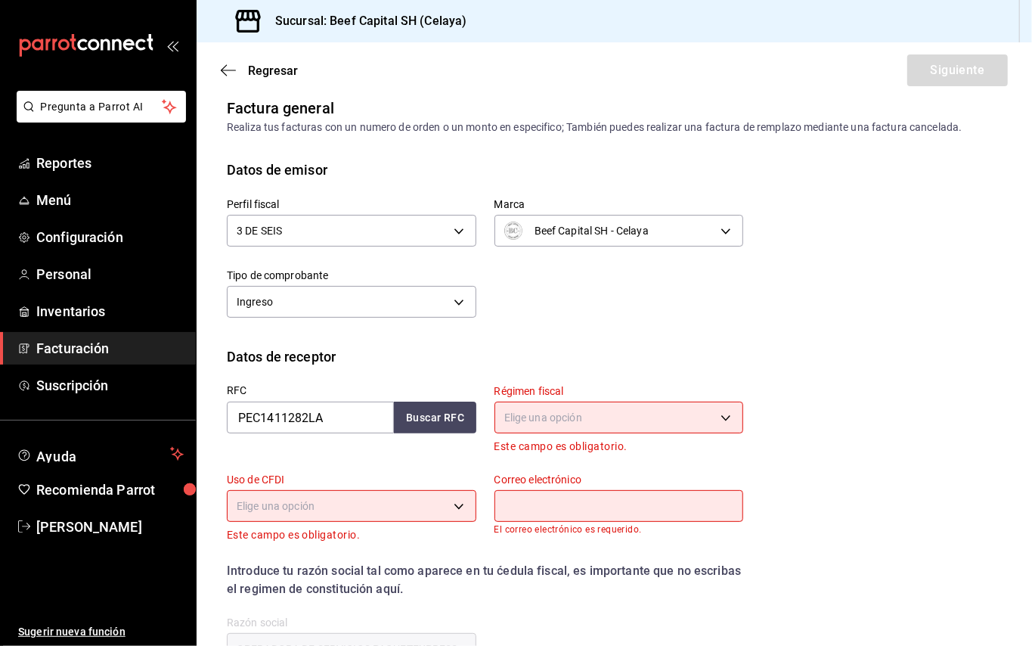
click at [605, 418] on body "Pregunta a Parrot AI Reportes Menú Configuración Personal Inventarios Facturaci…" at bounding box center [516, 323] width 1032 height 646
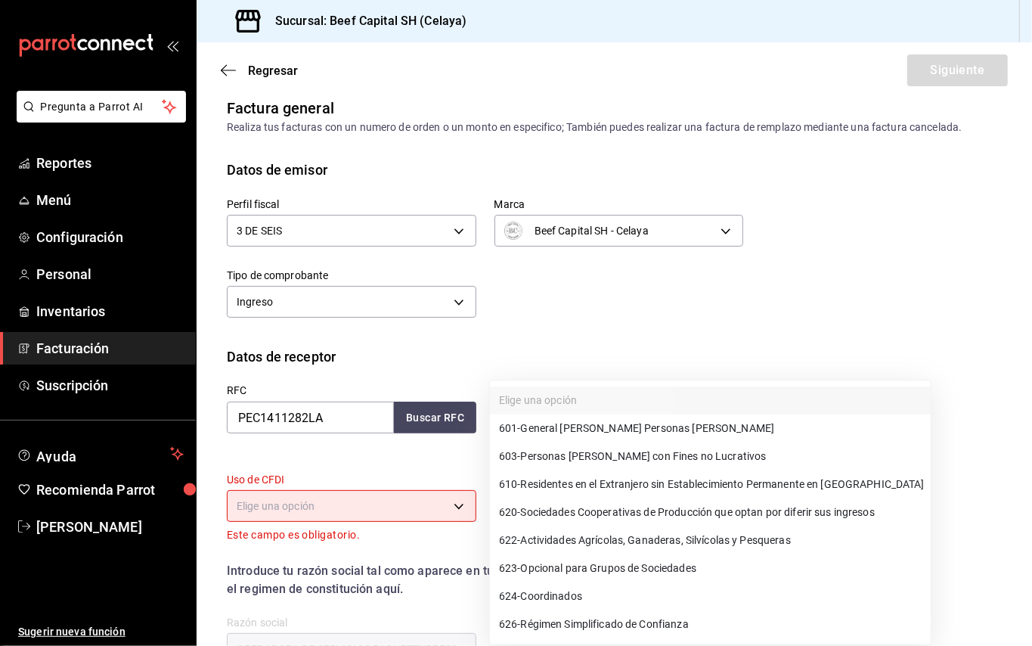
click at [551, 594] on span "624 - Coordinados" at bounding box center [540, 596] width 83 height 16
type input "624"
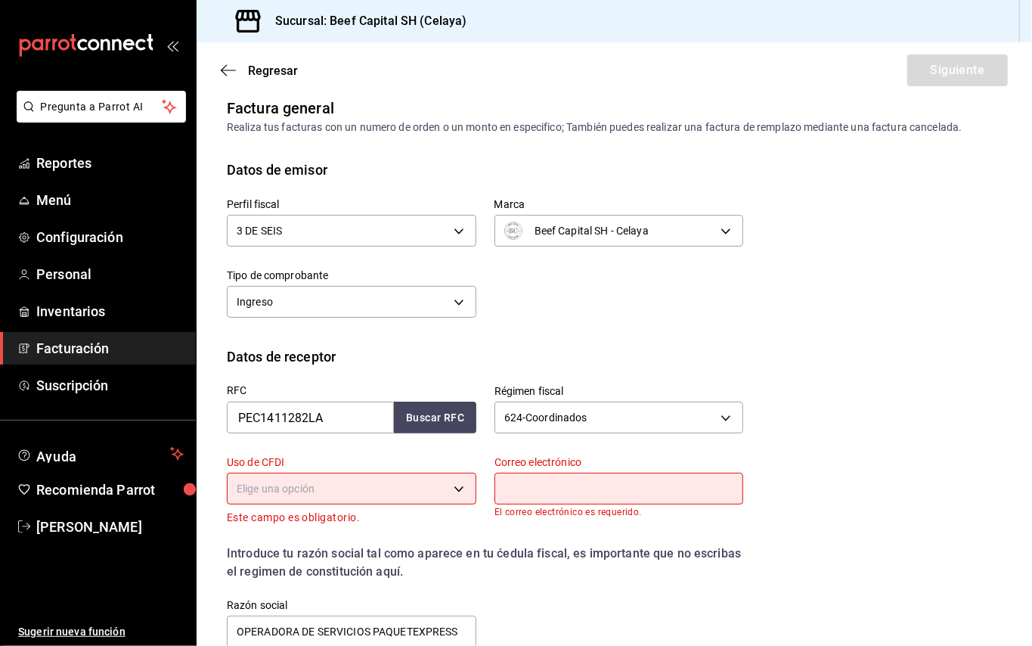
click at [444, 482] on body "Pregunta a Parrot AI Reportes Menú Configuración Personal Inventarios Facturaci…" at bounding box center [516, 323] width 1032 height 646
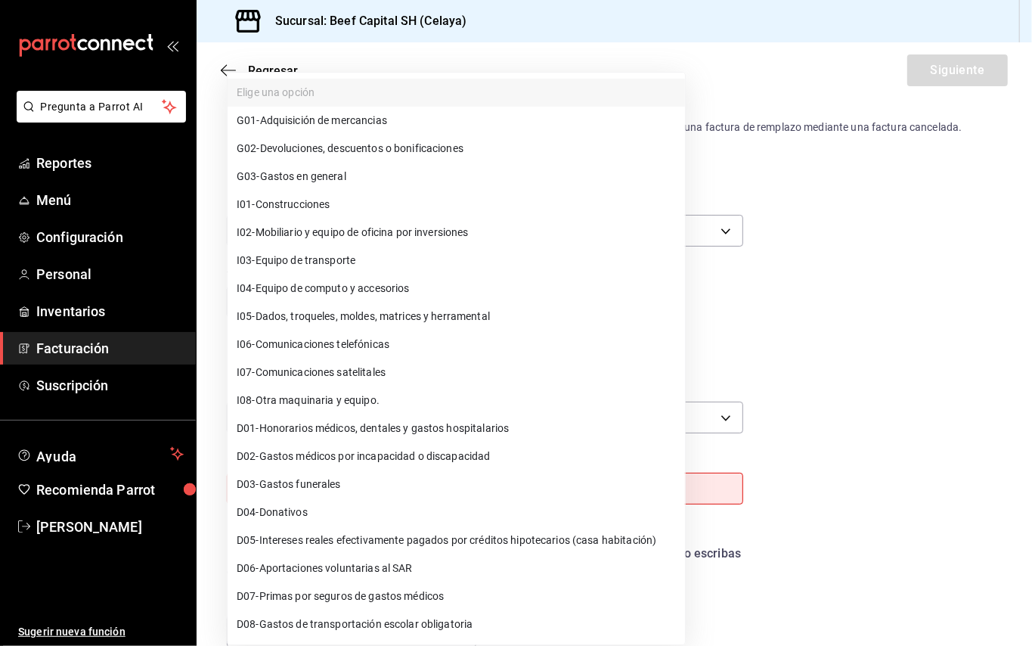
click at [357, 175] on li "G03 - Gastos en general" at bounding box center [456, 177] width 457 height 28
type input "G03"
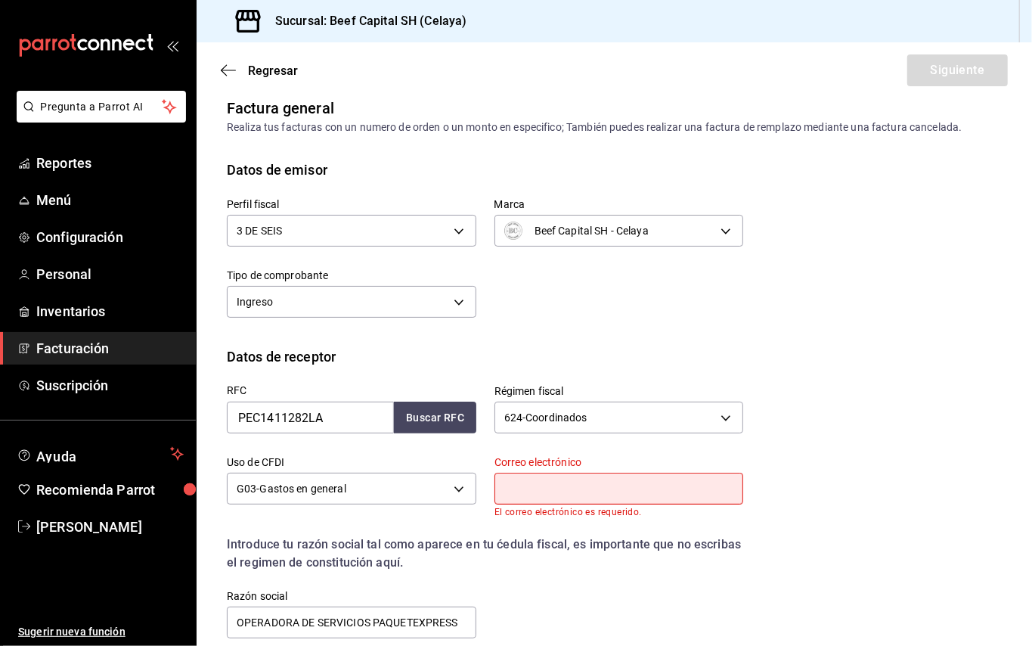
click at [522, 491] on input "text" at bounding box center [618, 488] width 249 height 32
type input "[EMAIL_ADDRESS][DOMAIN_NAME]"
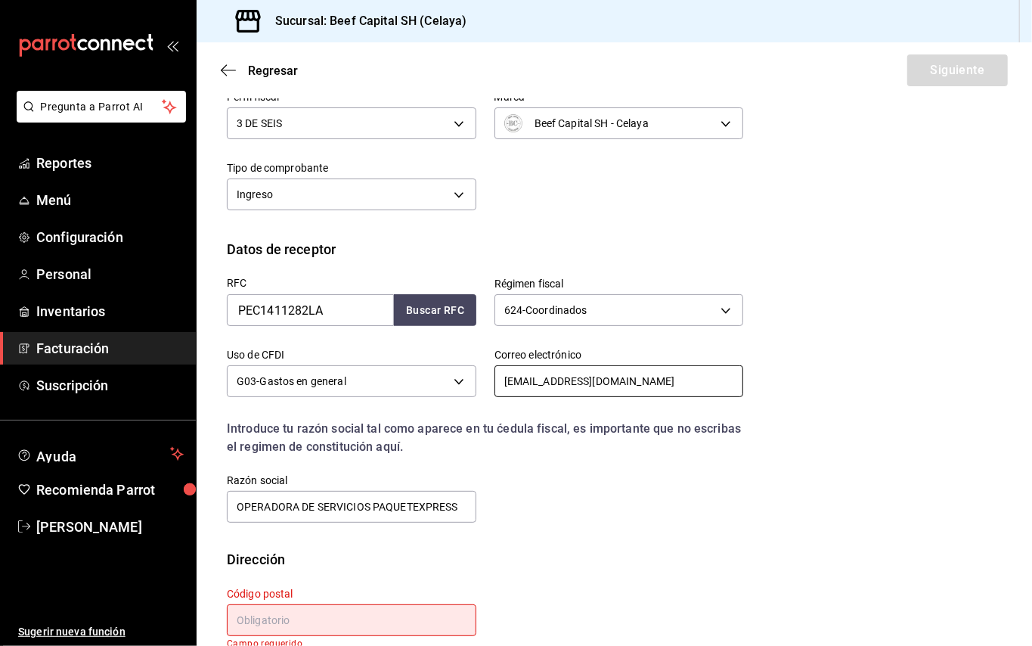
scroll to position [148, 0]
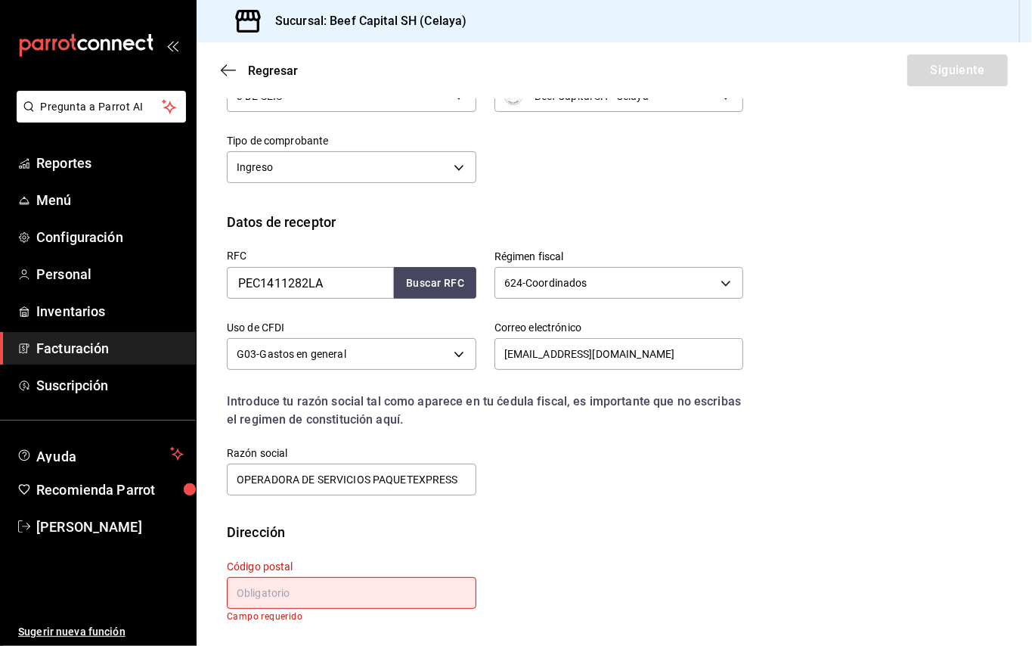
click at [342, 588] on input "text" at bounding box center [351, 593] width 249 height 32
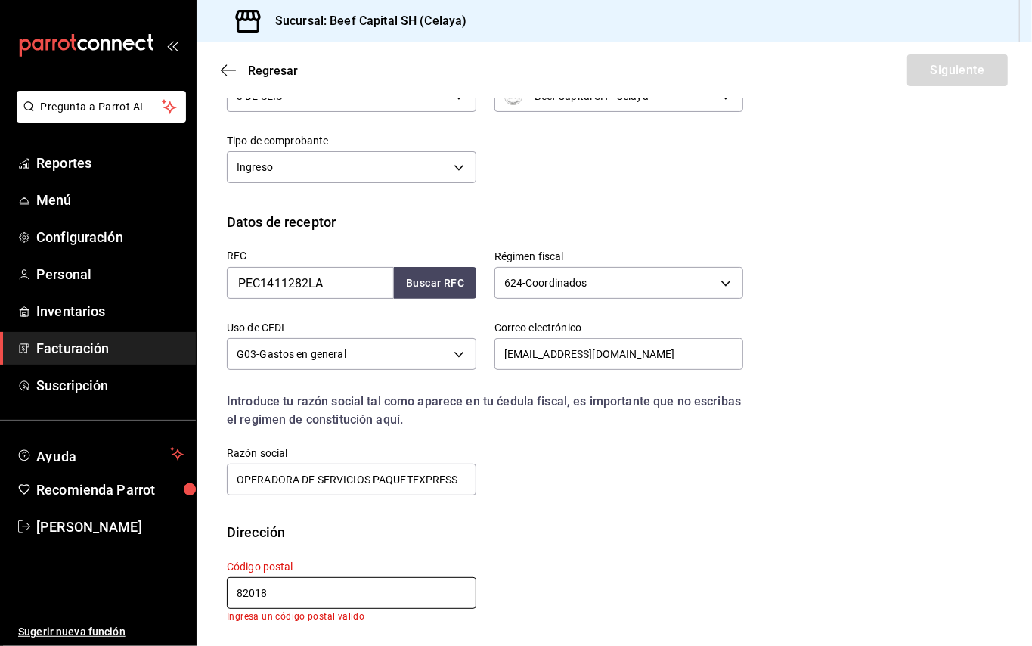
scroll to position [137, 0]
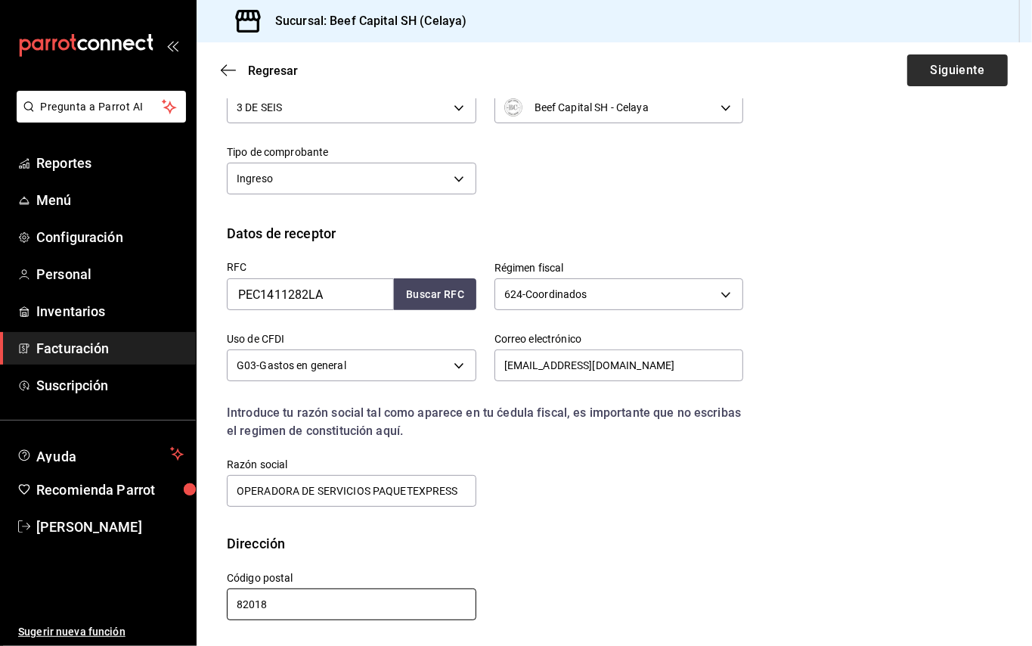
type input "82018"
click at [913, 70] on button "Siguiente" at bounding box center [957, 70] width 101 height 32
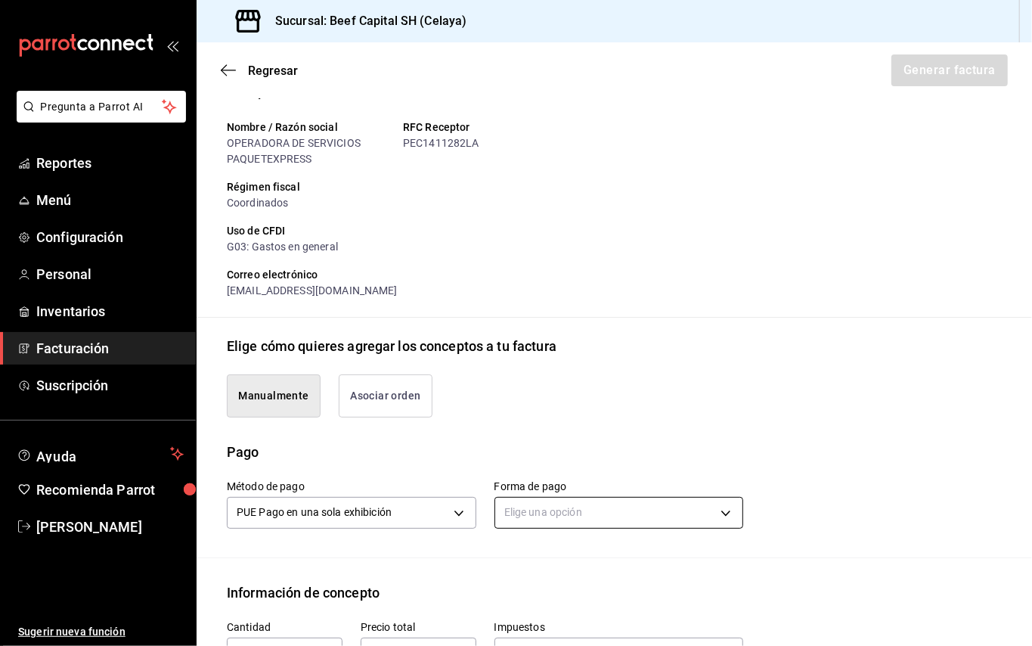
click at [714, 512] on body "Pregunta a Parrot AI Reportes Menú Configuración Personal Inventarios Facturaci…" at bounding box center [516, 323] width 1032 height 646
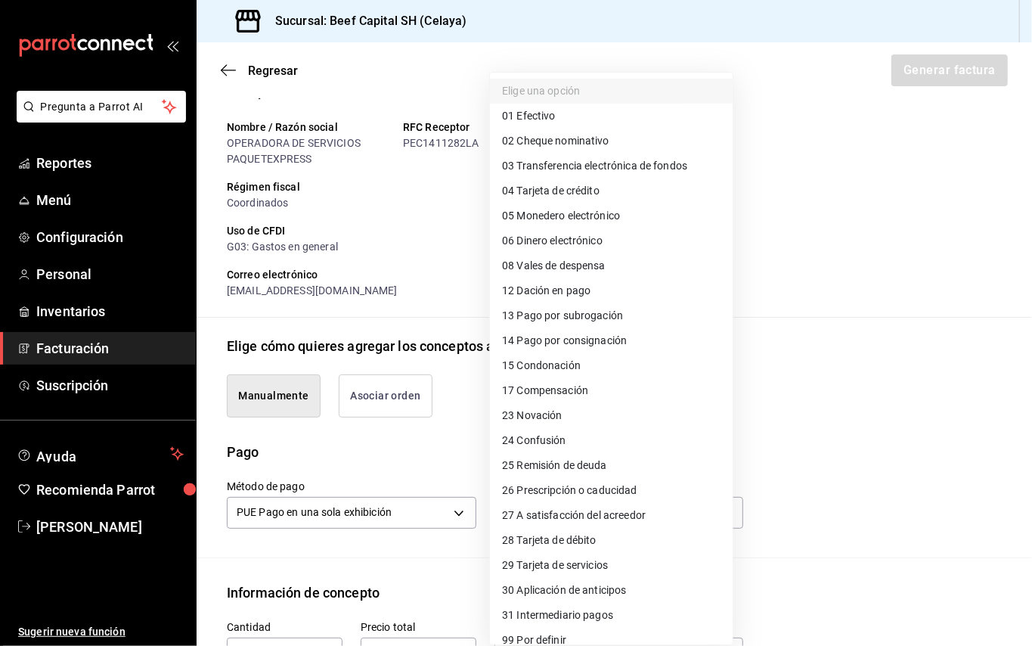
click at [570, 539] on span "28 Tarjeta de débito" at bounding box center [549, 540] width 94 height 16
type input "28"
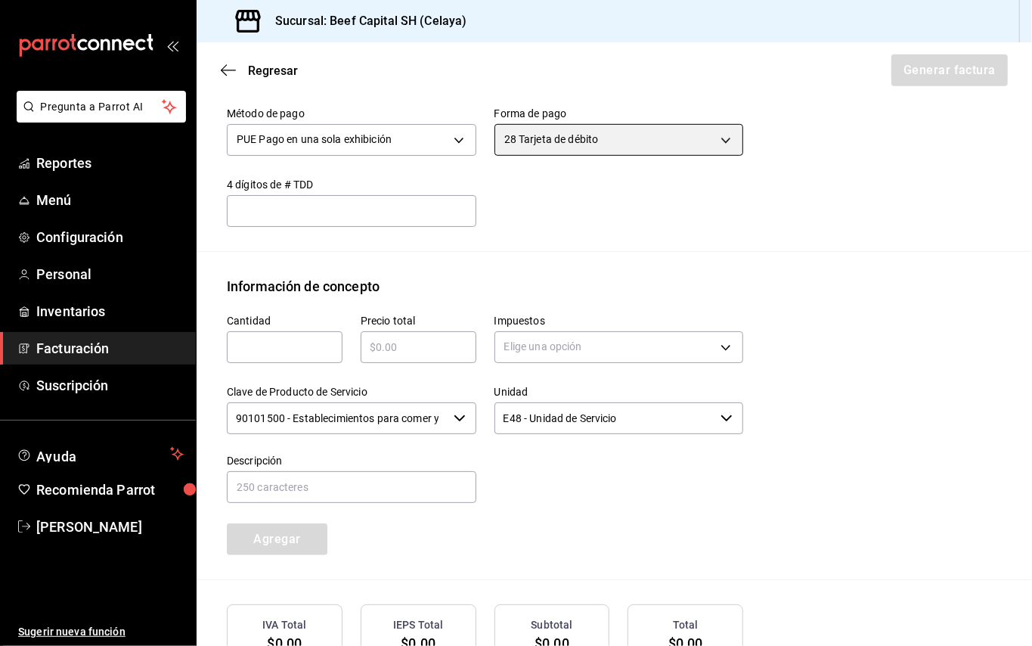
scroll to position [540, 0]
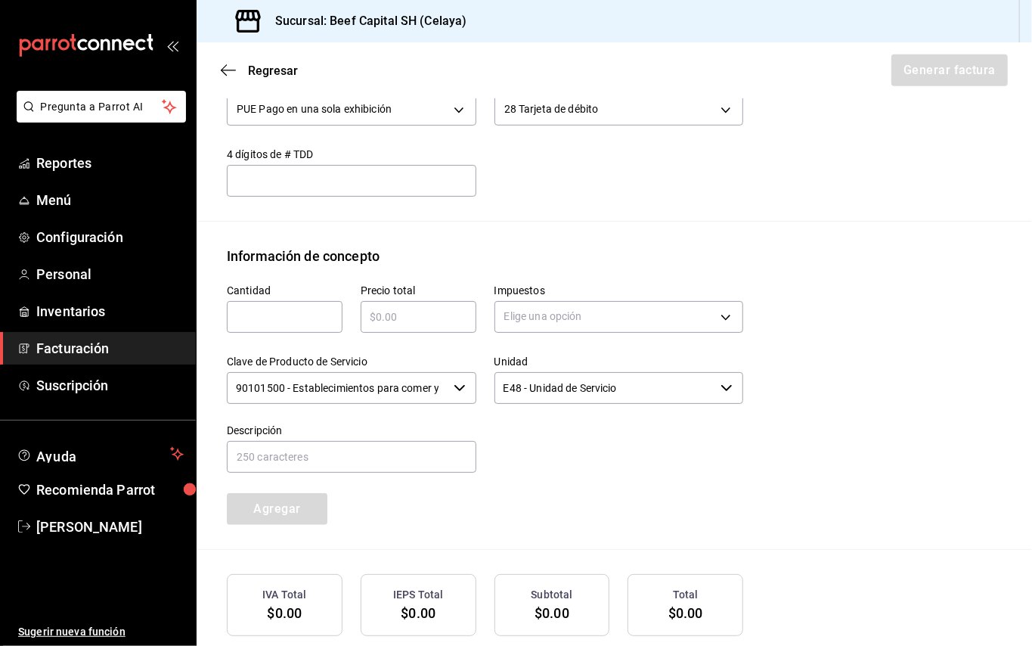
click at [289, 312] on input "text" at bounding box center [285, 317] width 116 height 18
type input "1"
click at [364, 317] on input "text" at bounding box center [419, 317] width 116 height 18
type input "$583"
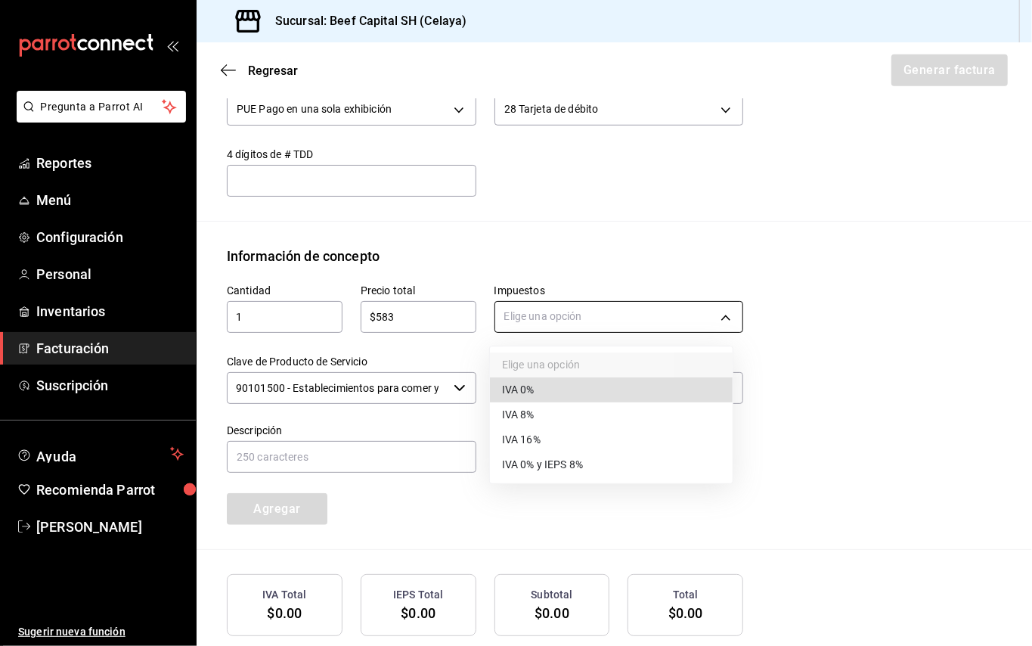
click at [709, 318] on body "Pregunta a Parrot AI Reportes Menú Configuración Personal Inventarios Facturaci…" at bounding box center [516, 323] width 1032 height 646
click at [584, 433] on li "IVA 16%" at bounding box center [611, 439] width 243 height 25
type input "IVA_16"
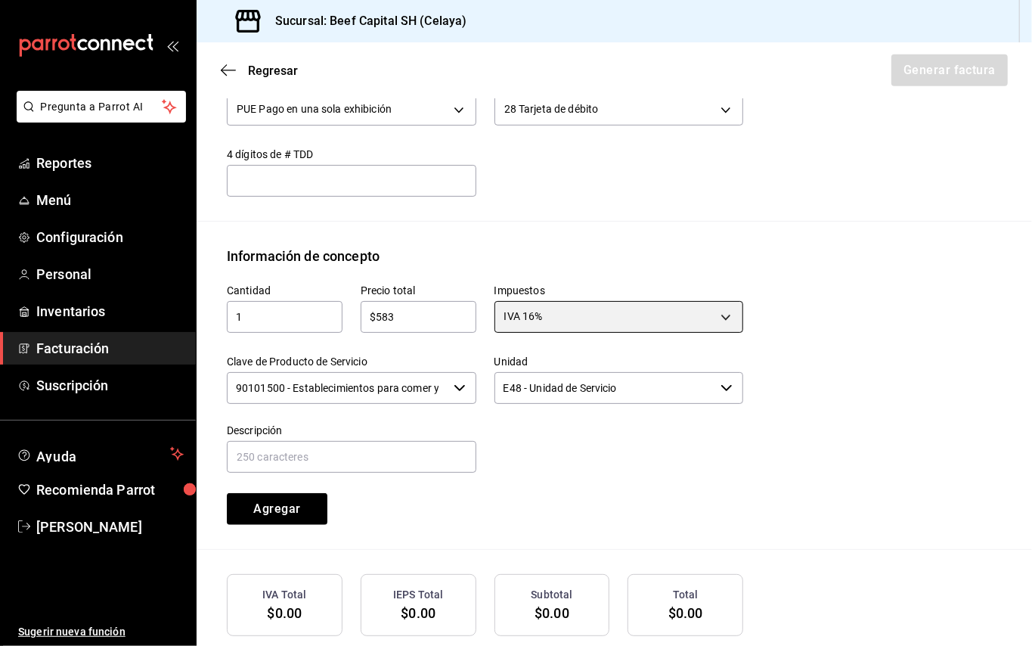
click at [457, 387] on icon "button" at bounding box center [460, 388] width 12 height 12
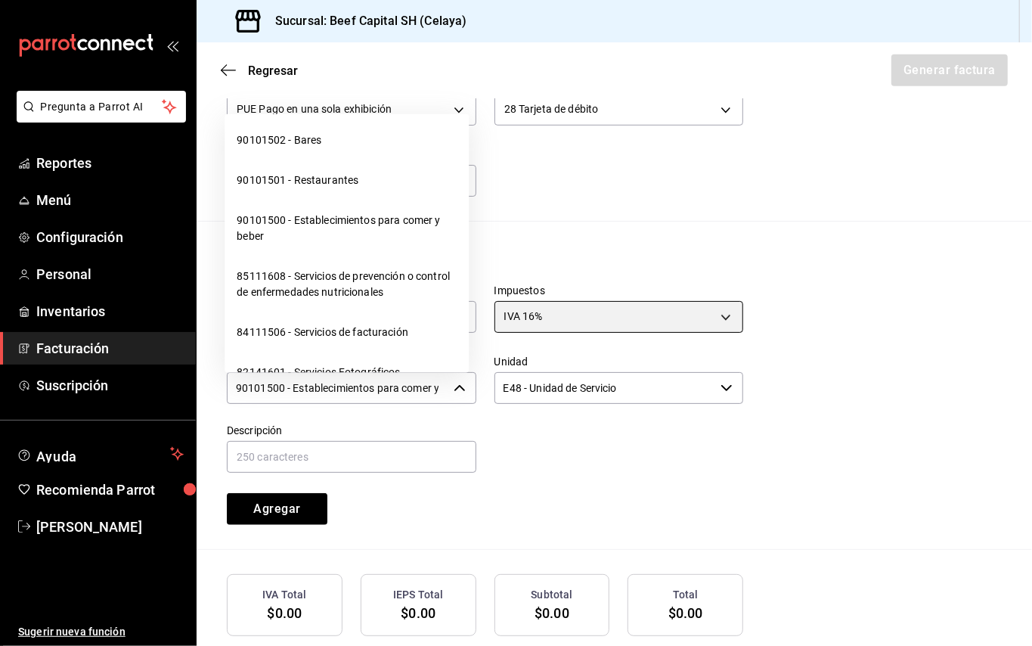
scroll to position [503, 0]
click at [345, 194] on li "90101501 - Restaurantes" at bounding box center [346, 179] width 244 height 40
type input "90101501 - Restaurantes"
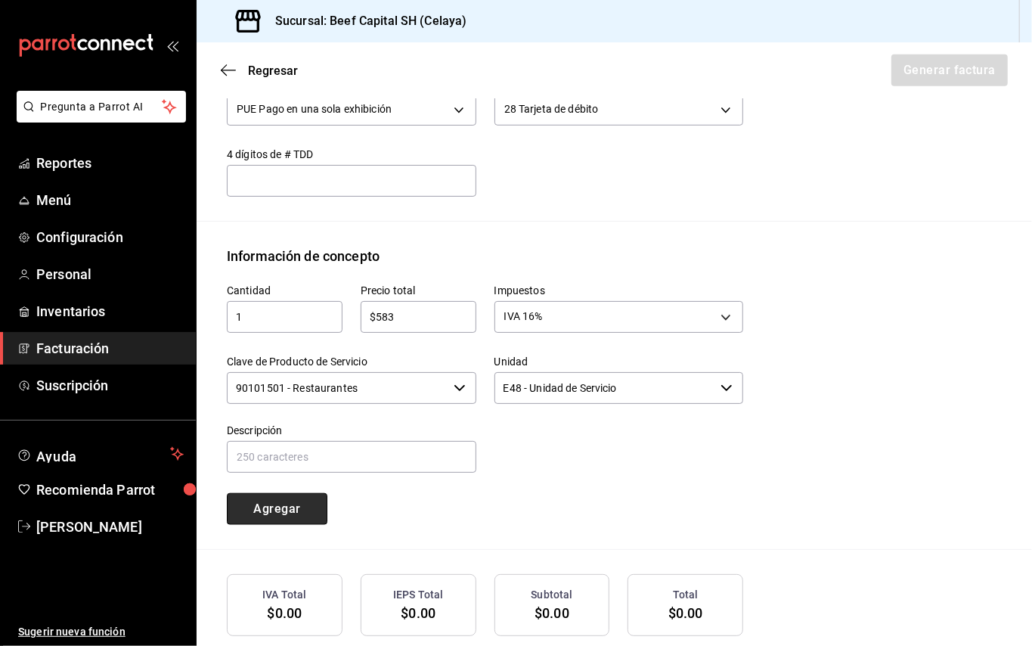
click at [255, 502] on button "Agregar" at bounding box center [277, 509] width 101 height 32
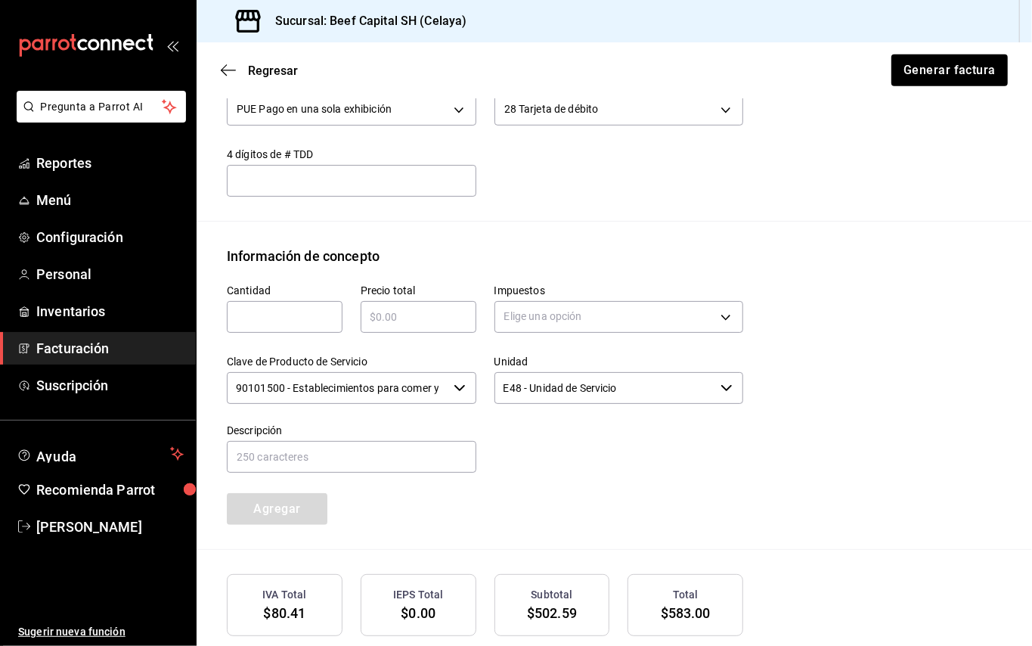
click at [455, 385] on icon "button" at bounding box center [460, 388] width 12 height 12
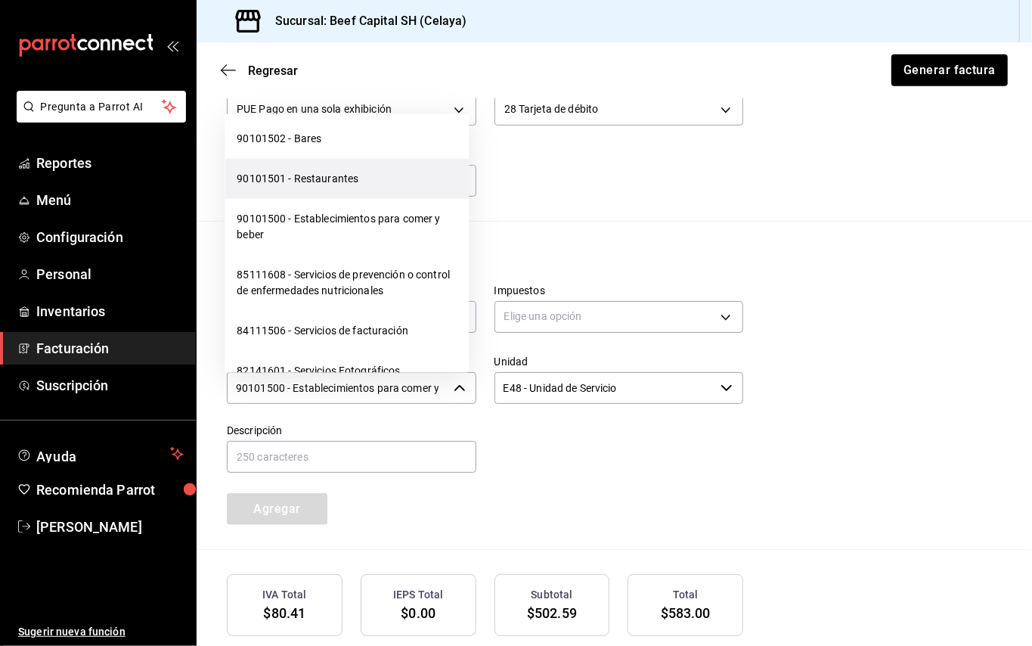
click at [333, 194] on li "90101501 - Restaurantes" at bounding box center [346, 179] width 244 height 40
type input "90101501 - Restaurantes"
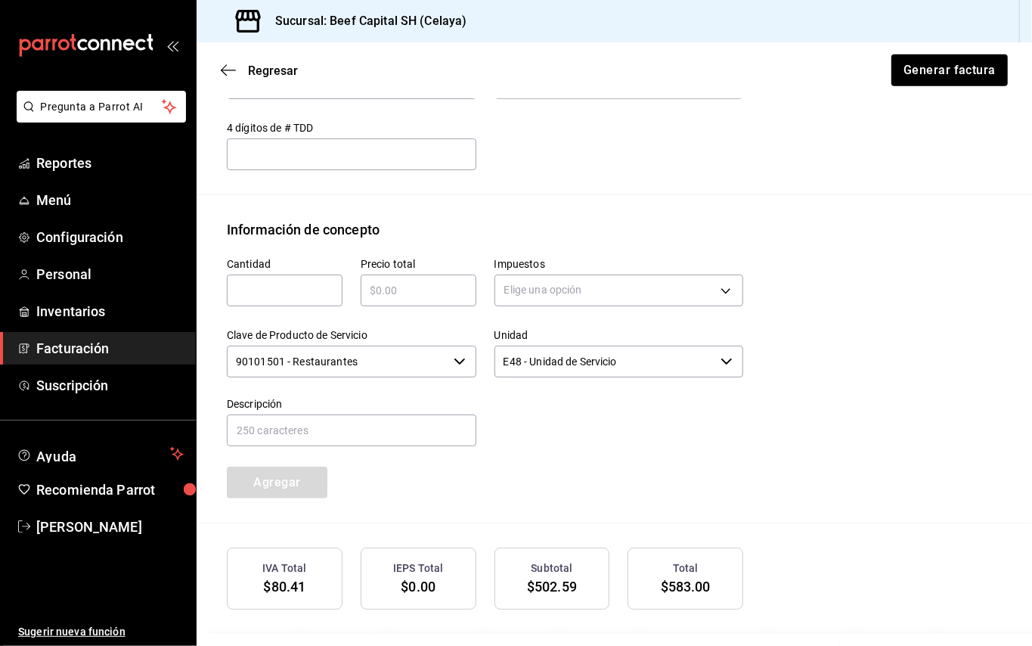
scroll to position [560, 0]
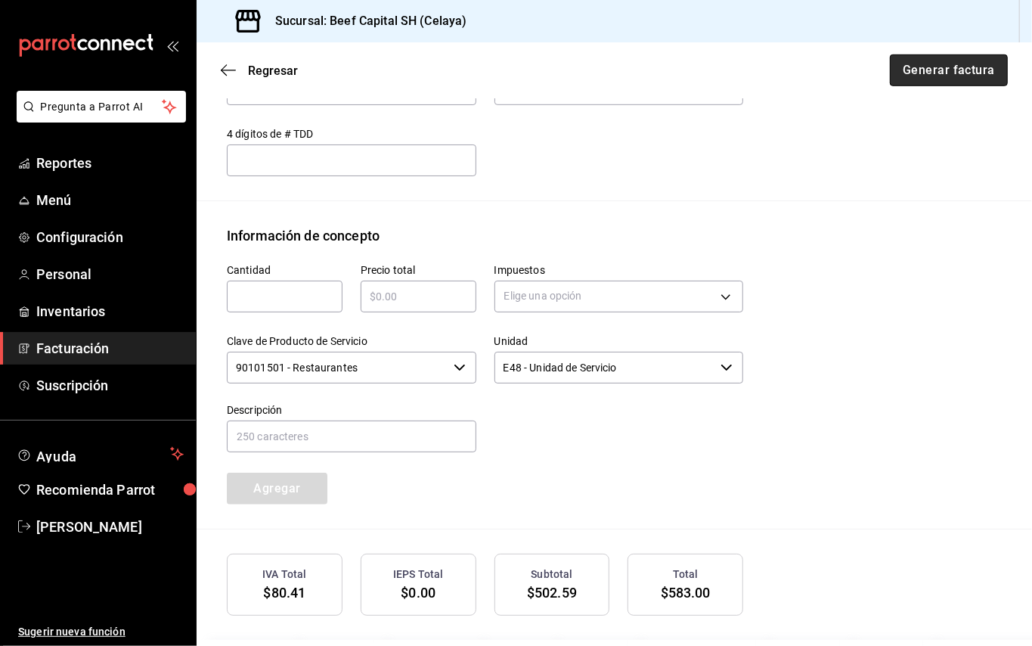
click at [931, 63] on button "Generar factura" at bounding box center [949, 70] width 118 height 32
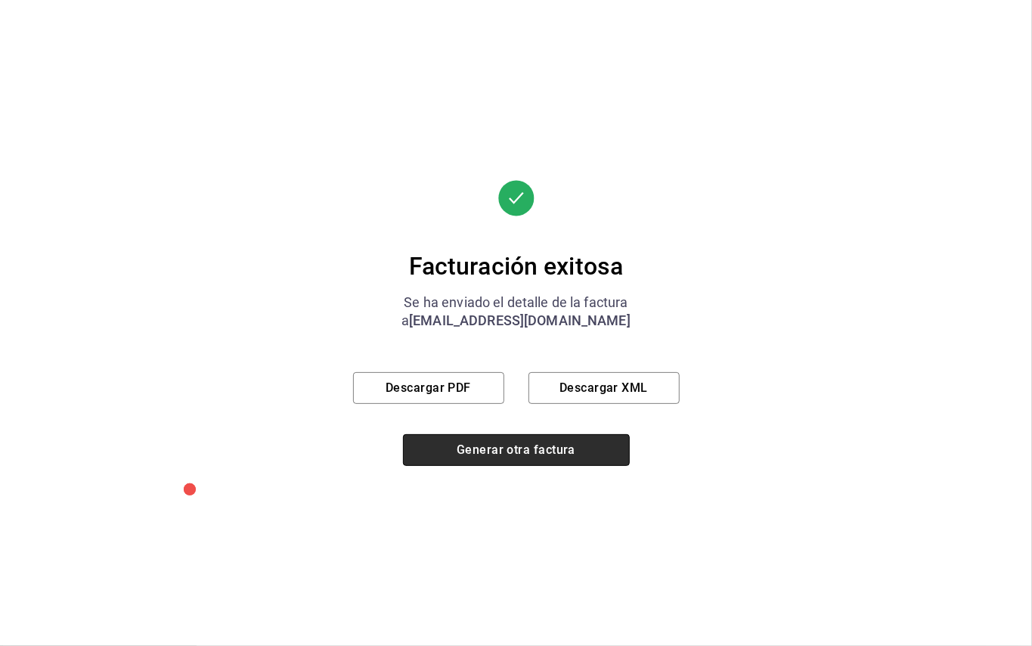
click at [494, 443] on button "Generar otra factura" at bounding box center [516, 450] width 227 height 32
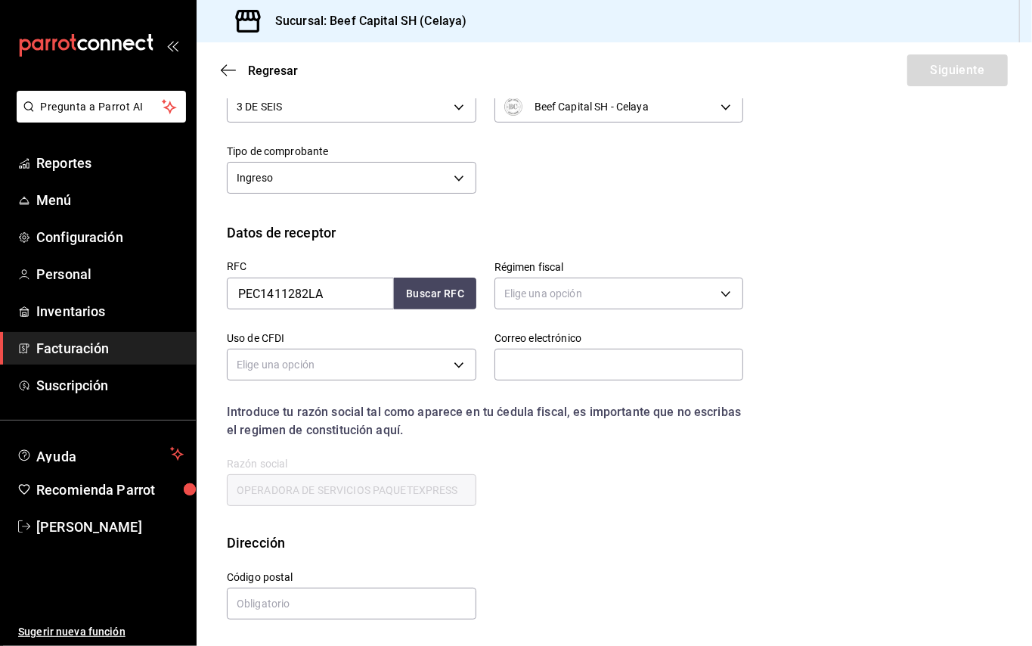
scroll to position [14, 0]
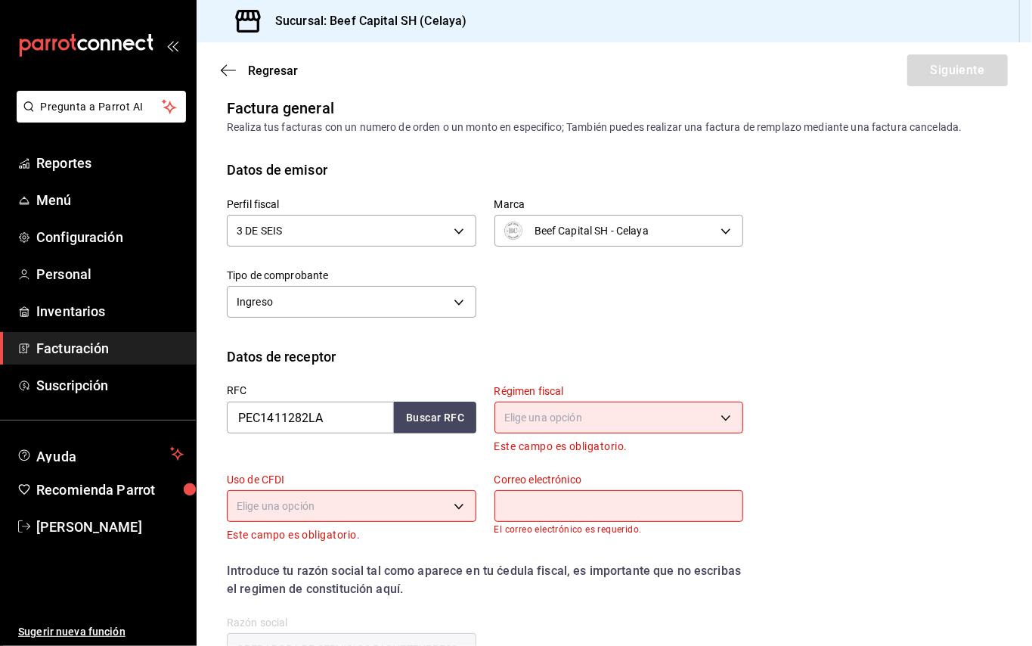
drag, startPoint x: 649, startPoint y: 361, endPoint x: 627, endPoint y: 70, distance: 291.8
click at [627, 70] on div "Regresar Siguiente" at bounding box center [614, 70] width 835 height 56
click at [231, 67] on icon "button" at bounding box center [228, 70] width 15 height 14
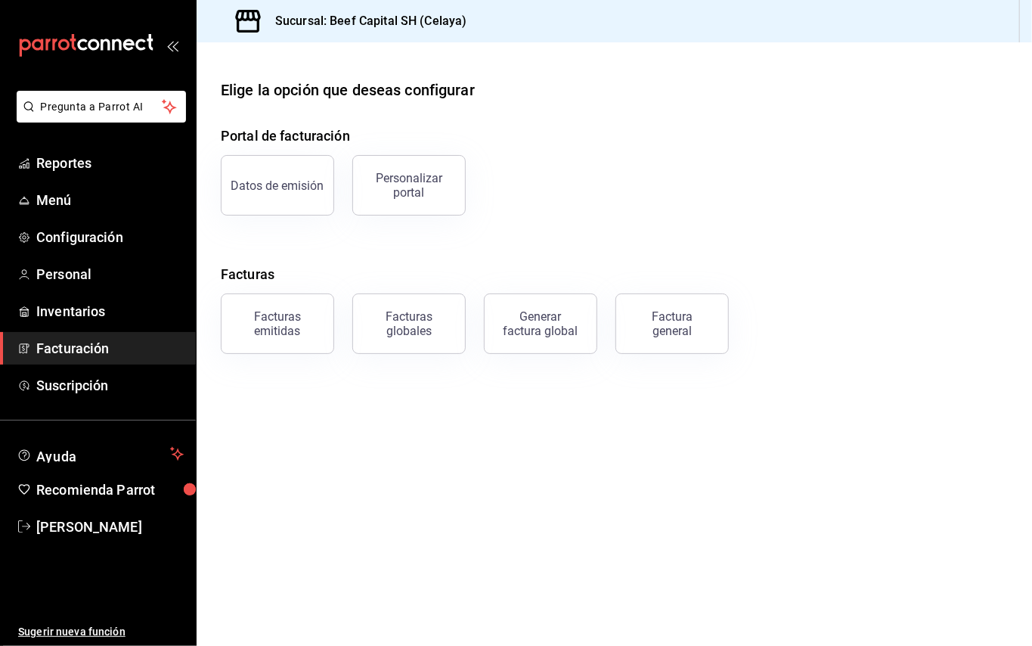
click at [286, 317] on div "Facturas emitidas" at bounding box center [278, 323] width 94 height 29
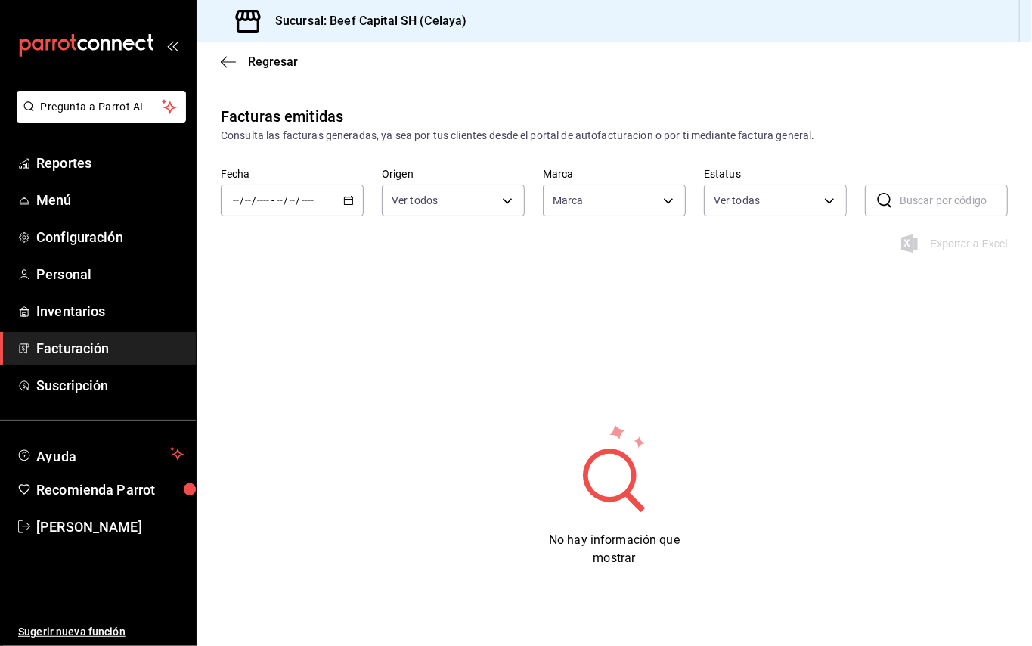
type input "e3bbe20f-edfc-40c7-bd32-db162cca2159"
click at [343, 195] on icon "button" at bounding box center [348, 200] width 11 height 11
click at [294, 311] on span "Semana actual" at bounding box center [292, 314] width 117 height 16
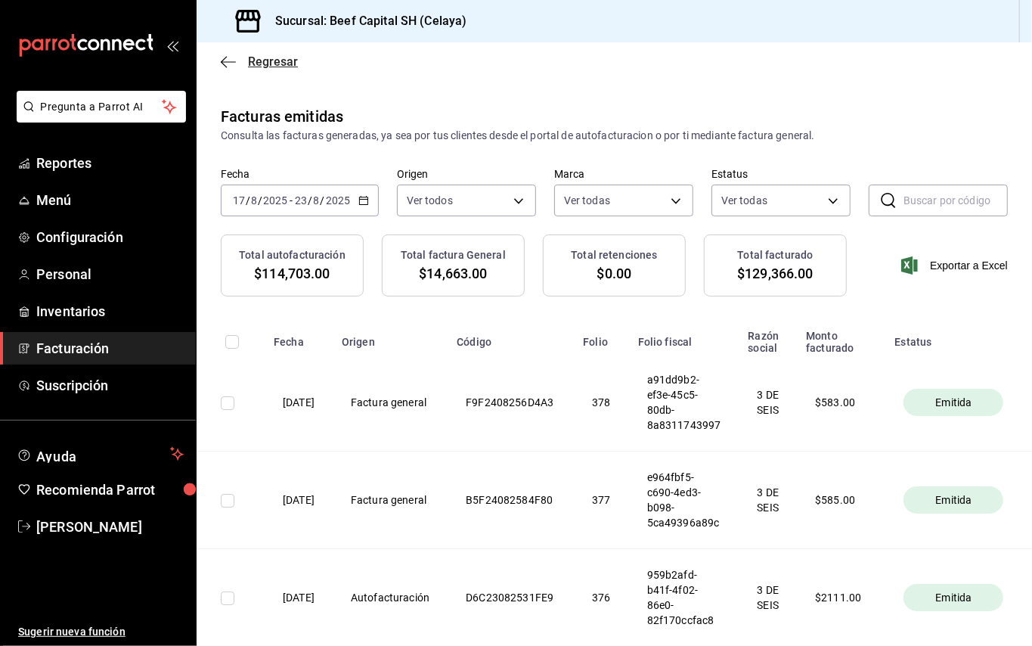
click at [233, 55] on icon "button" at bounding box center [228, 62] width 15 height 14
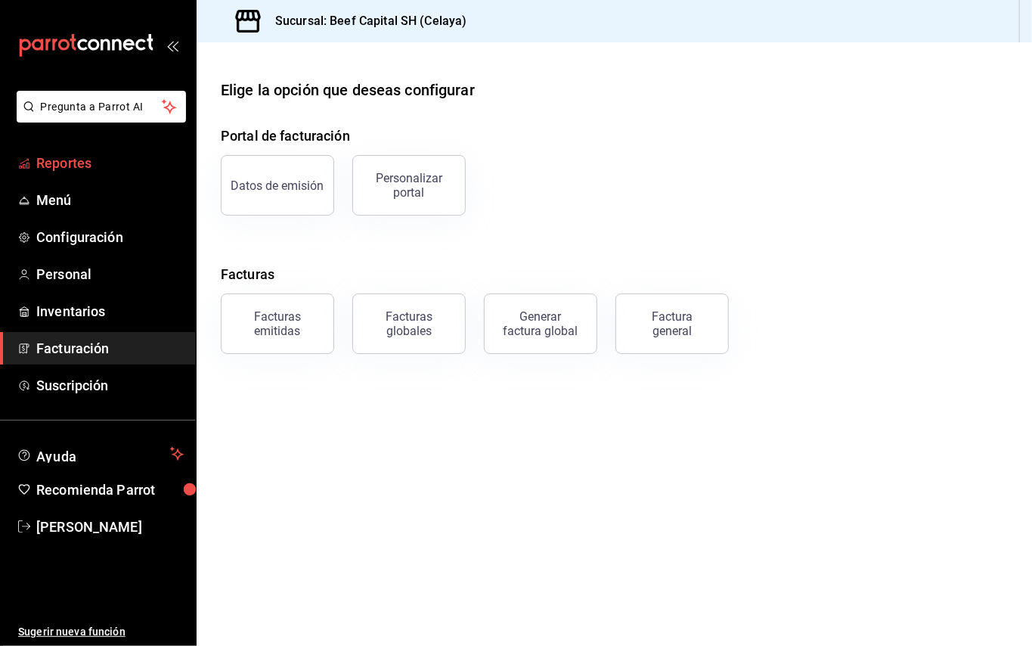
click at [92, 161] on span "Reportes" at bounding box center [109, 163] width 147 height 20
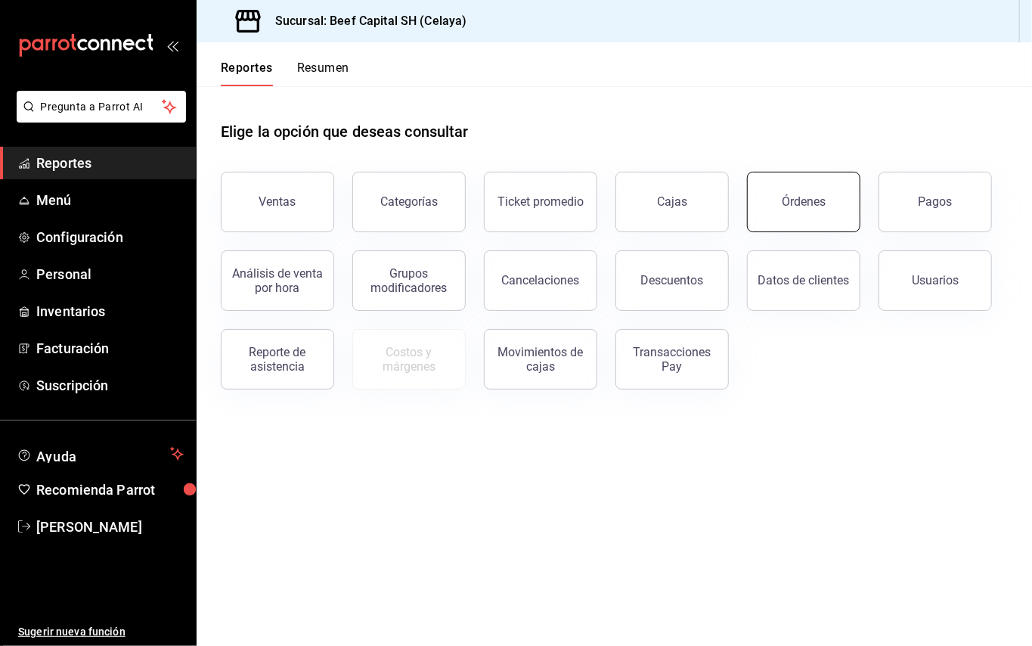
click at [793, 197] on div "Órdenes" at bounding box center [804, 201] width 44 height 14
